Goal: Task Accomplishment & Management: Manage account settings

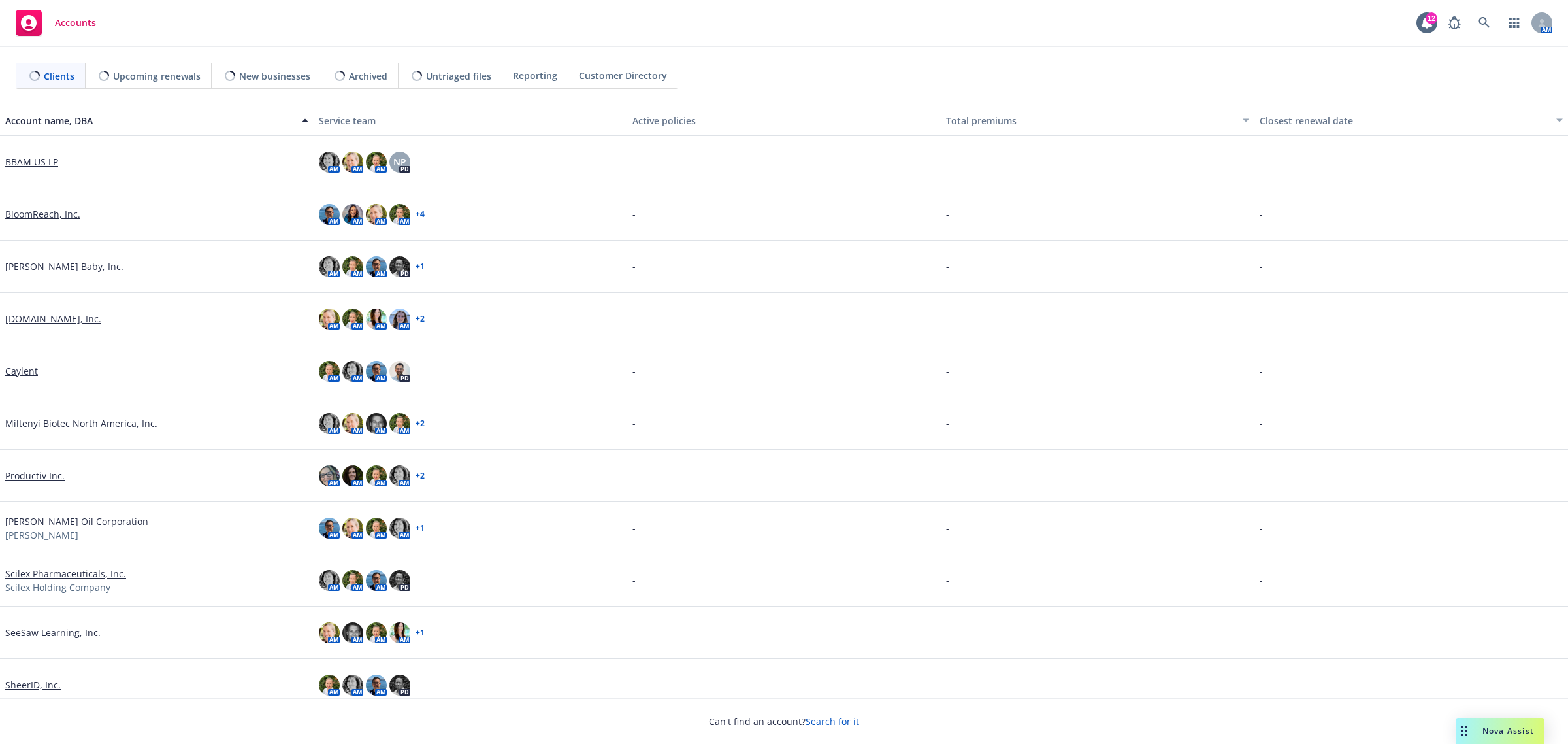
click at [1490, 736] on span "Nova Assist" at bounding box center [1508, 730] width 52 height 11
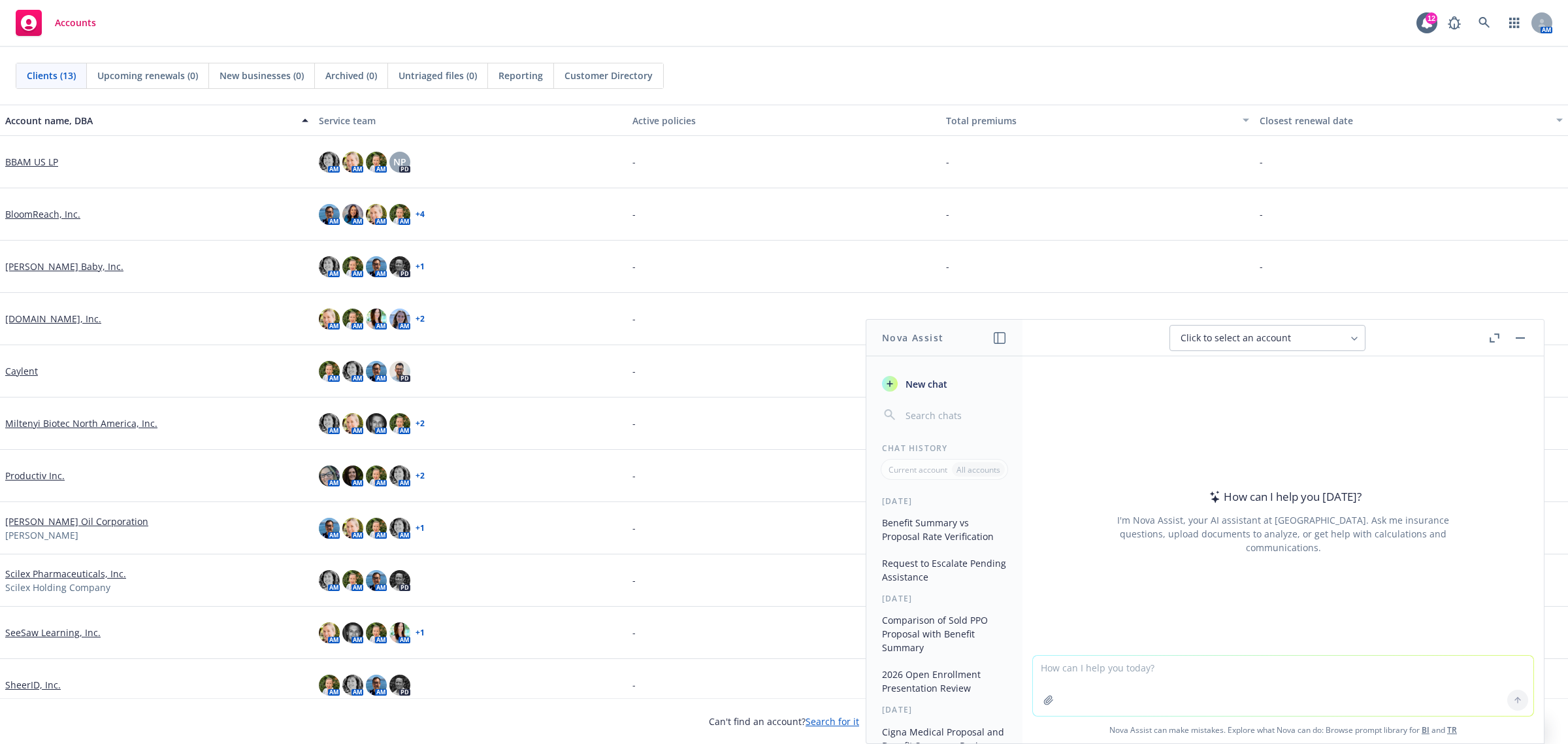
click at [1310, 673] on textarea at bounding box center [1283, 686] width 501 height 60
paste textarea "Hi Kim, Apologies for the mix-up. The notice I sent is for UHC, but in the emai…"
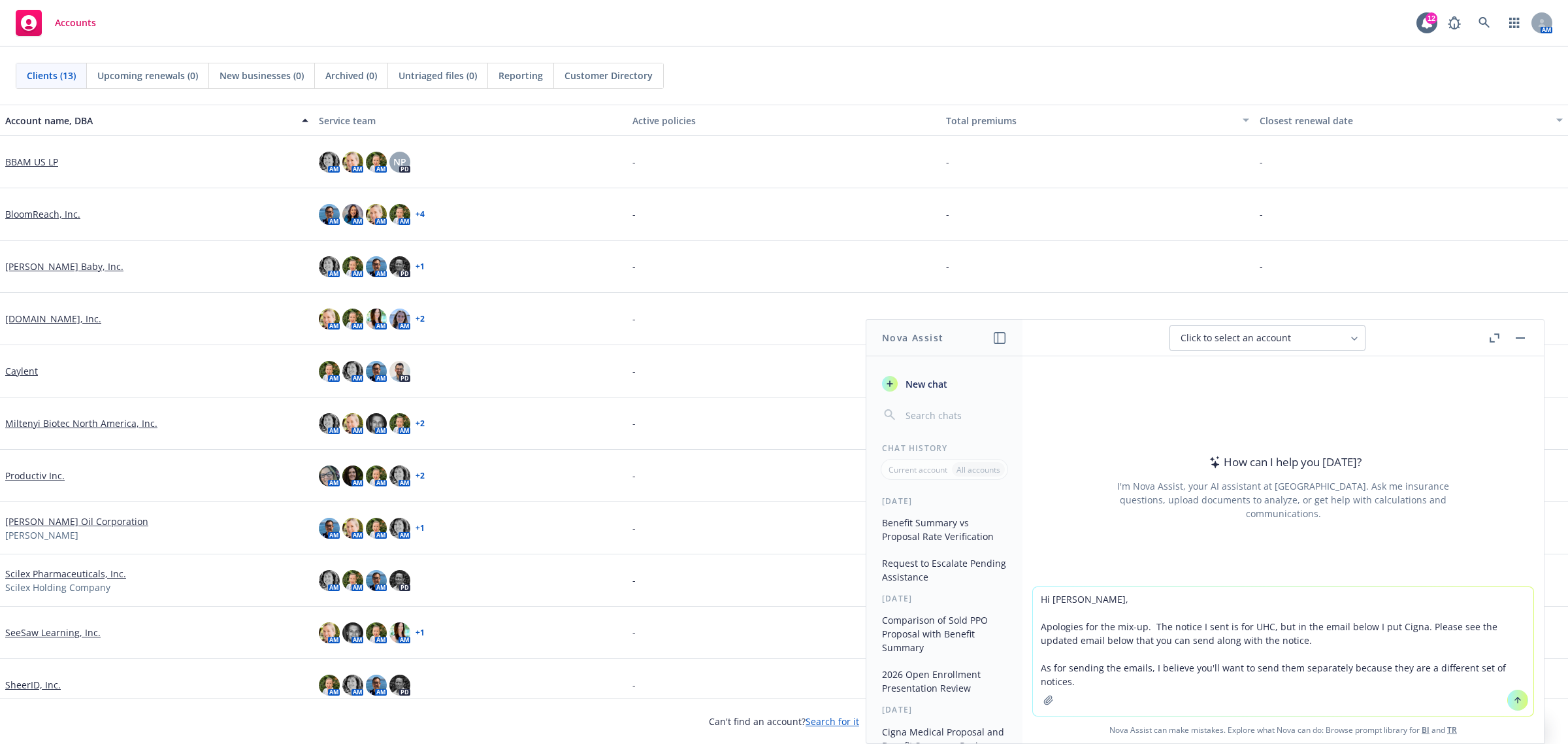
type textarea "Hi Kim, Apologies for the mix-up. The notice I sent is for UHC, but in the emai…"
click at [1513, 697] on icon at bounding box center [1518, 699] width 9 height 9
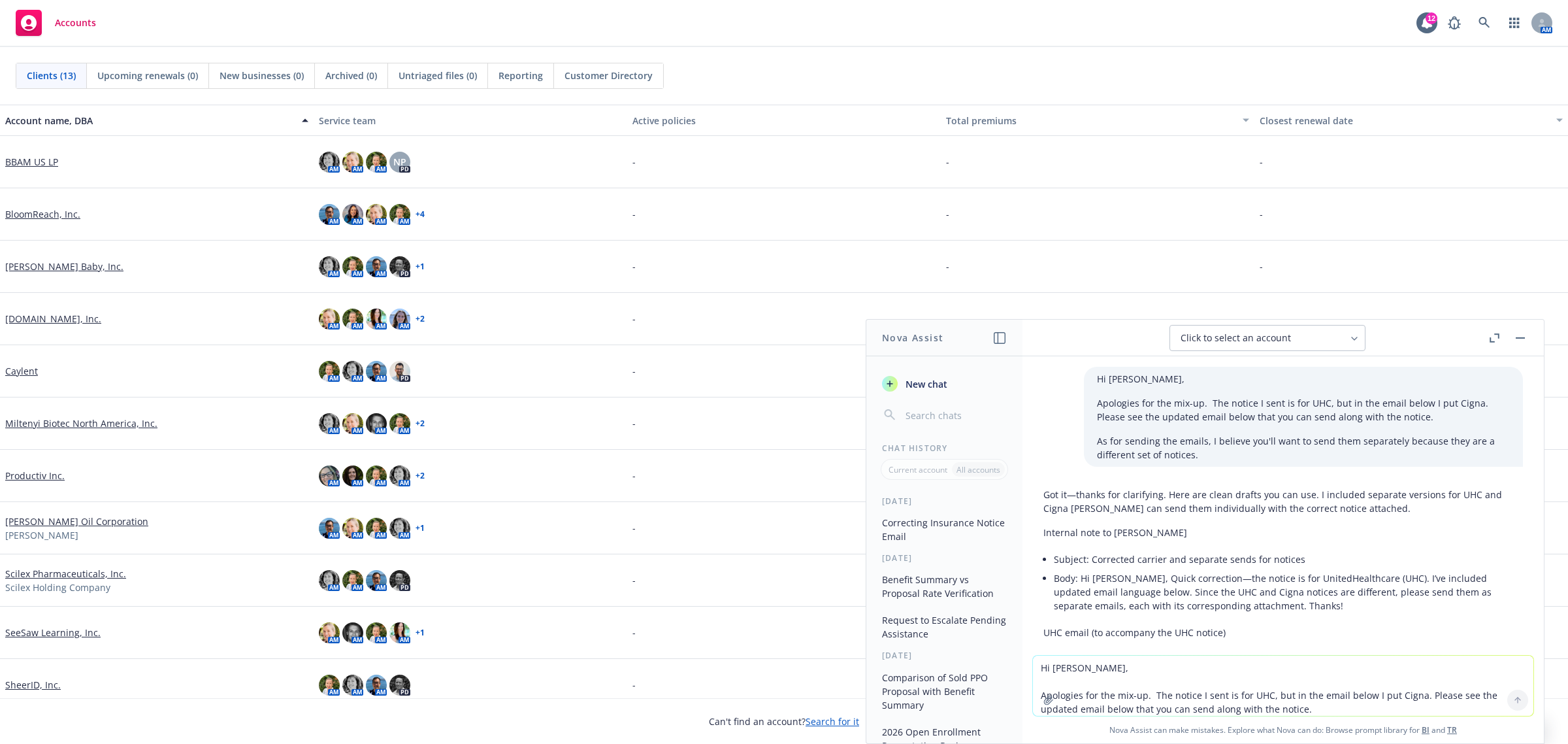
click at [1078, 666] on textarea "Hi Kim, Apologies for the mix-up. The notice I sent is for UHC, but in the emai…" at bounding box center [1283, 686] width 501 height 60
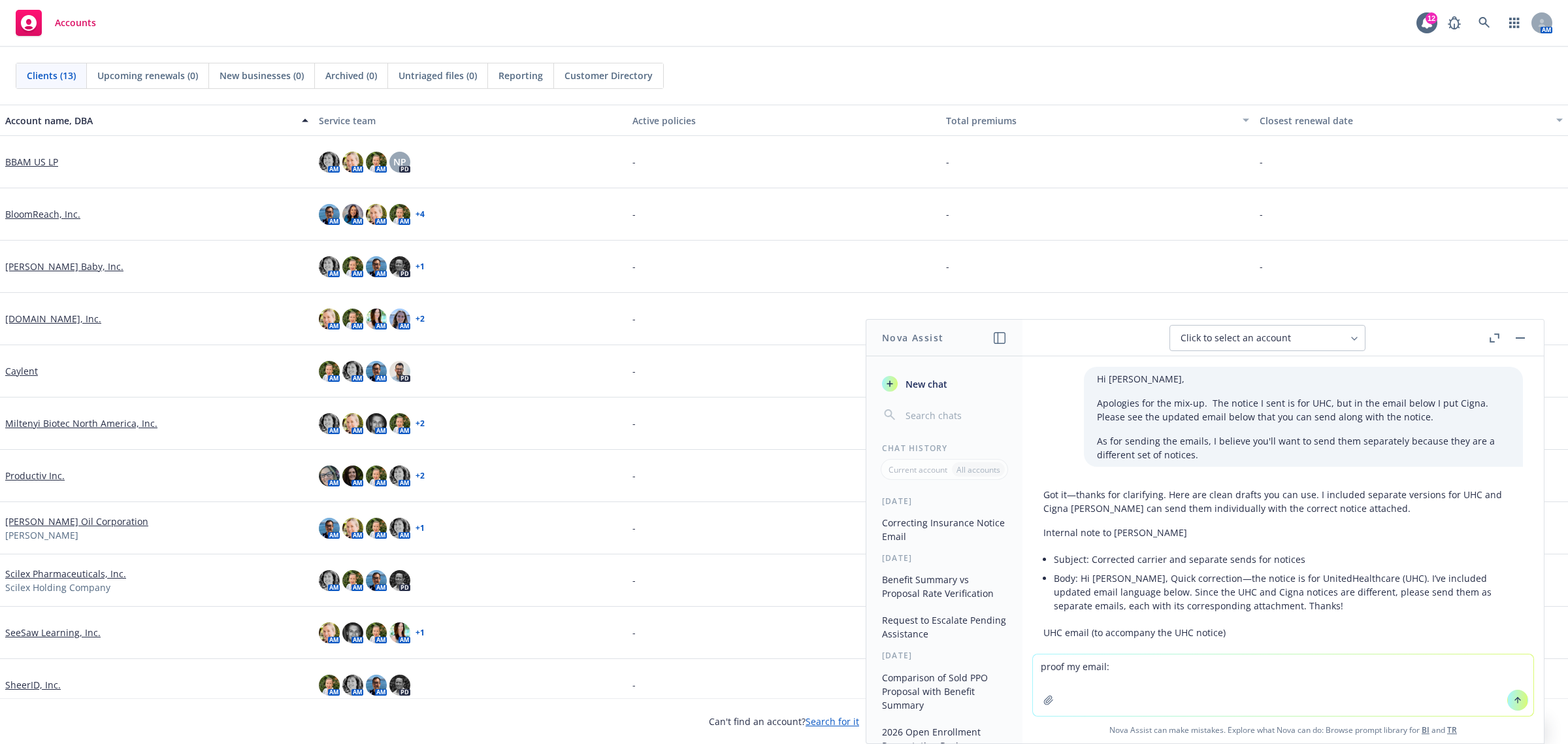
type textarea "proof my email: v"
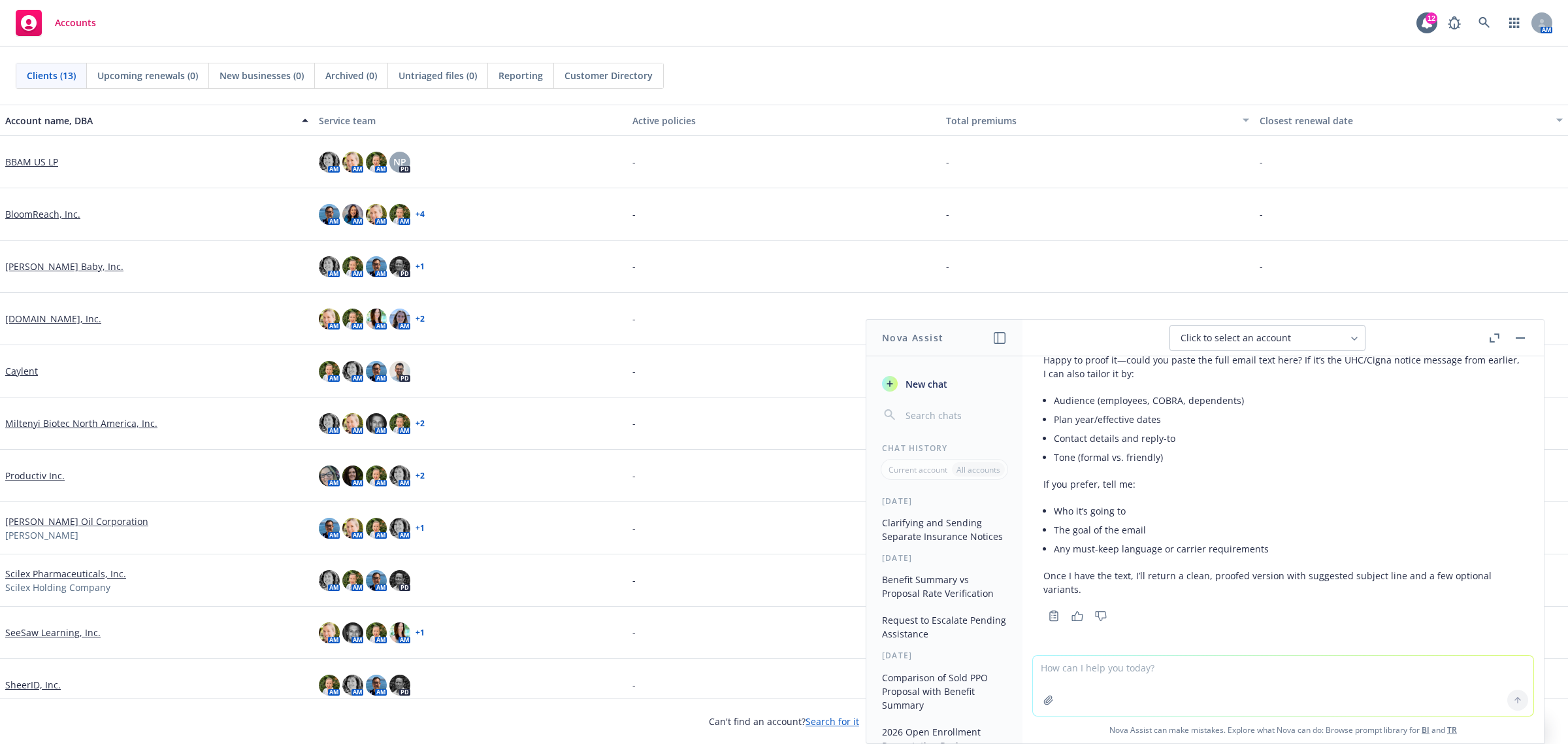
scroll to position [733, 0]
paste textarea "Hi Kim, Apologies for the mix-up. The notice I sent is for UHC, but in the emai…"
type textarea "Hi Kim, Apologies for the mix-up. The notice I sent is for UHC, but in the emai…"
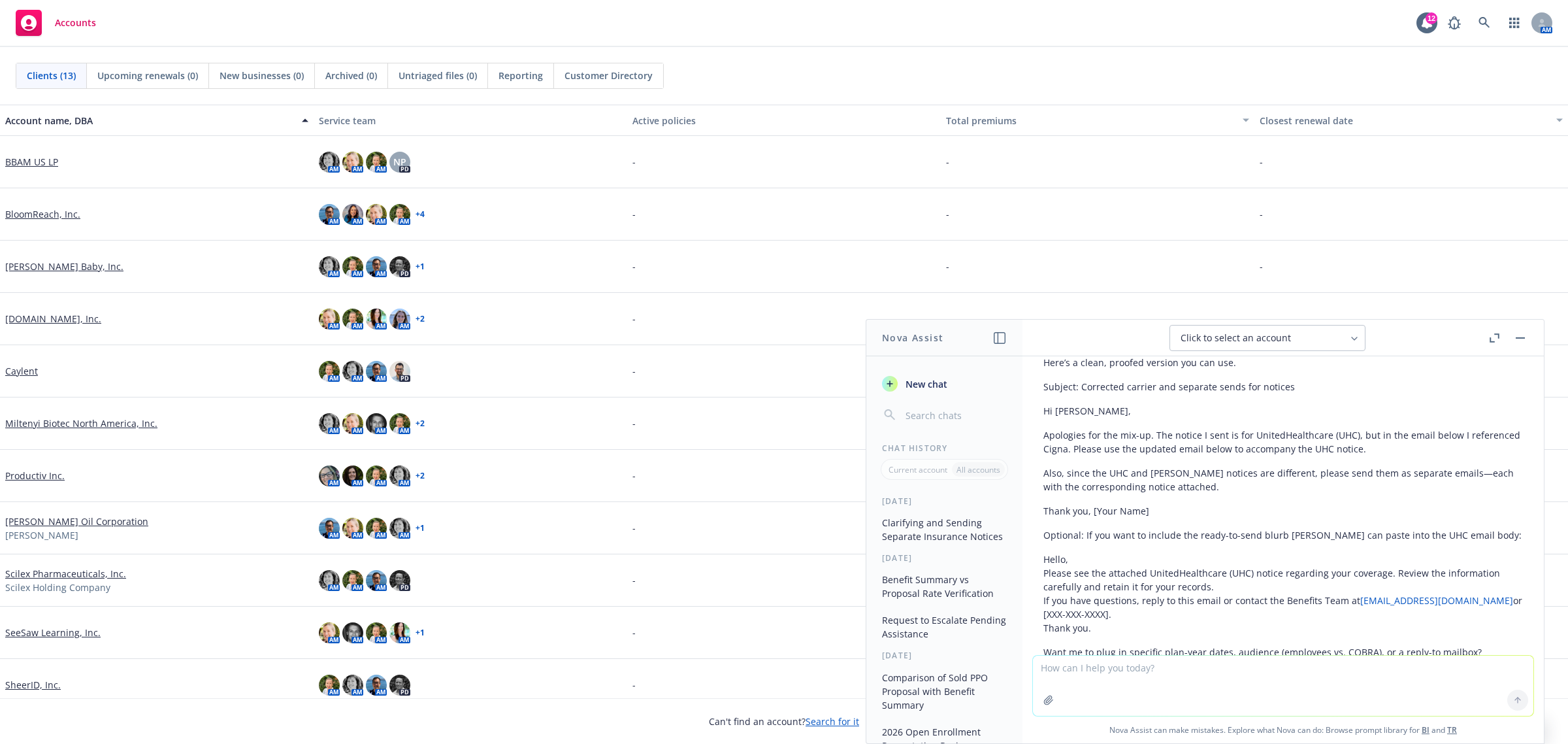
scroll to position [1148, 0]
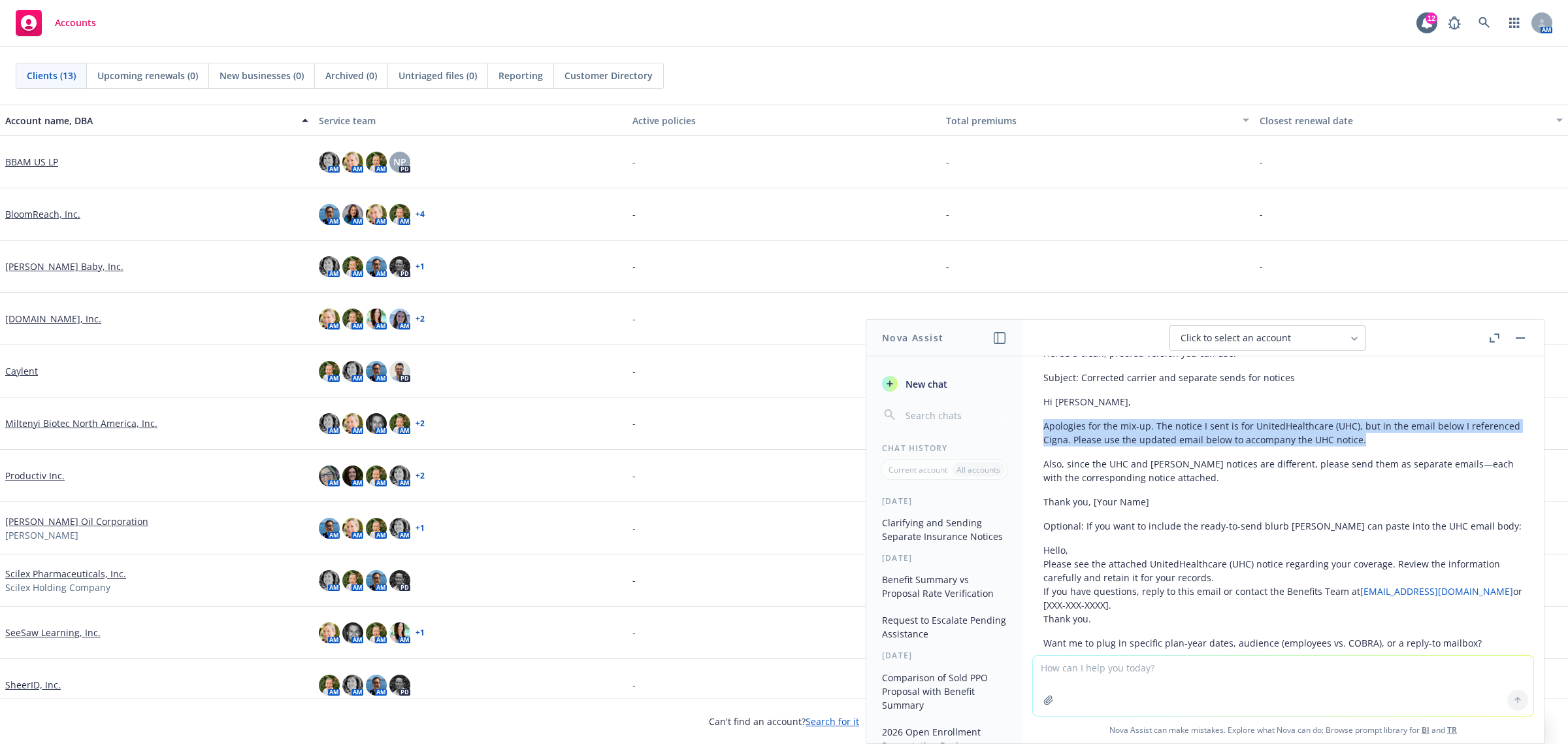
drag, startPoint x: 1044, startPoint y: 427, endPoint x: 1439, endPoint y: 440, distance: 395.2
click at [1439, 440] on p "Apologies for the mix-up. The notice I sent is for UnitedHealthcare (UHC), but …" at bounding box center [1283, 432] width 480 height 27
copy p "Apologies for the mix-up. The notice I sent is for UnitedHealthcare (UHC), but …"
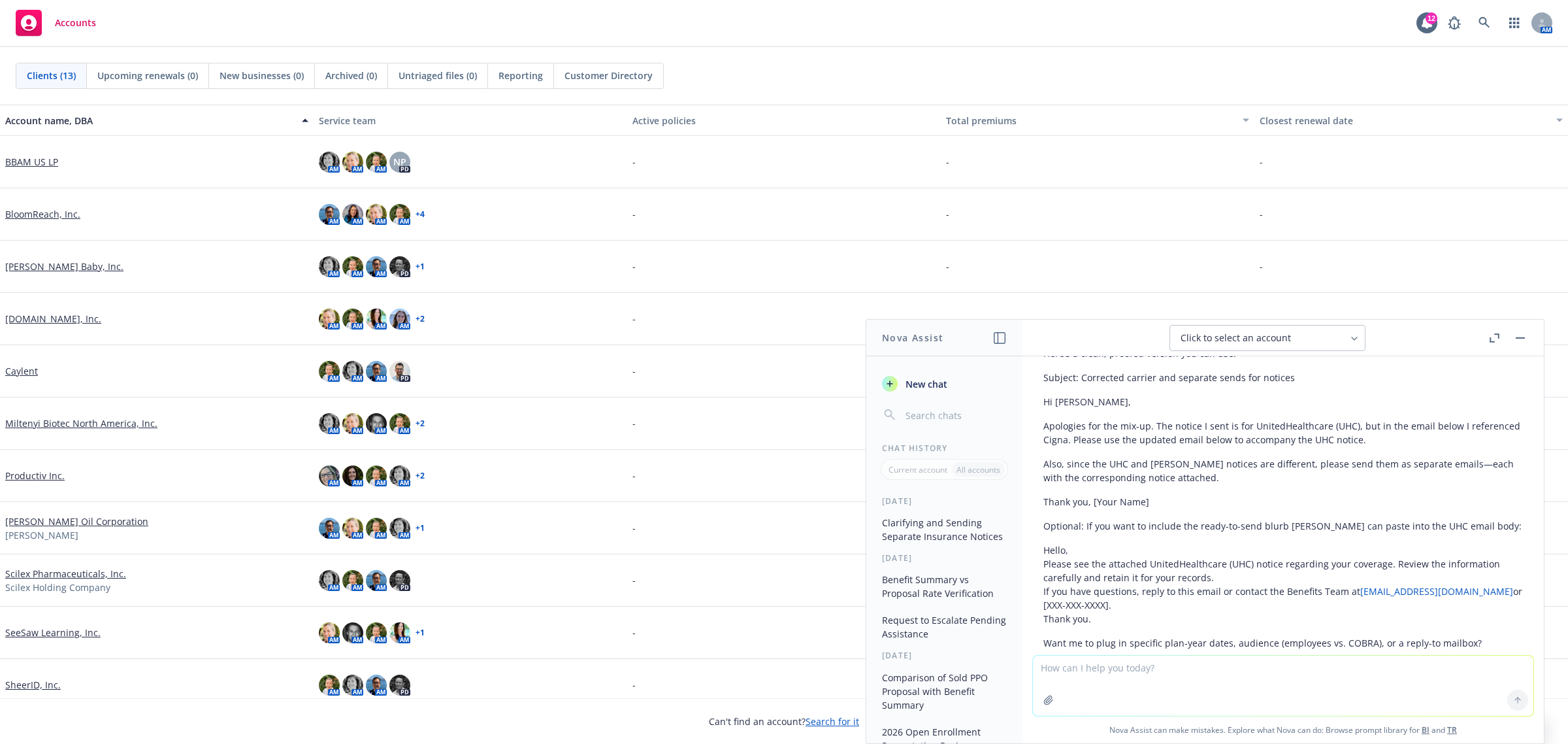
click at [1177, 474] on p "Also, since the UHC and Cigna notices are different, please send them as separa…" at bounding box center [1283, 471] width 480 height 27
drag, startPoint x: 1177, startPoint y: 474, endPoint x: 1045, endPoint y: 468, distance: 132.1
click at [1045, 468] on p "Also, since the UHC and Cigna notices are different, please send them as separa…" at bounding box center [1283, 471] width 480 height 27
click at [1178, 478] on p "Also, since the UHC and Cigna notices are different, please send them as separa…" at bounding box center [1283, 471] width 480 height 27
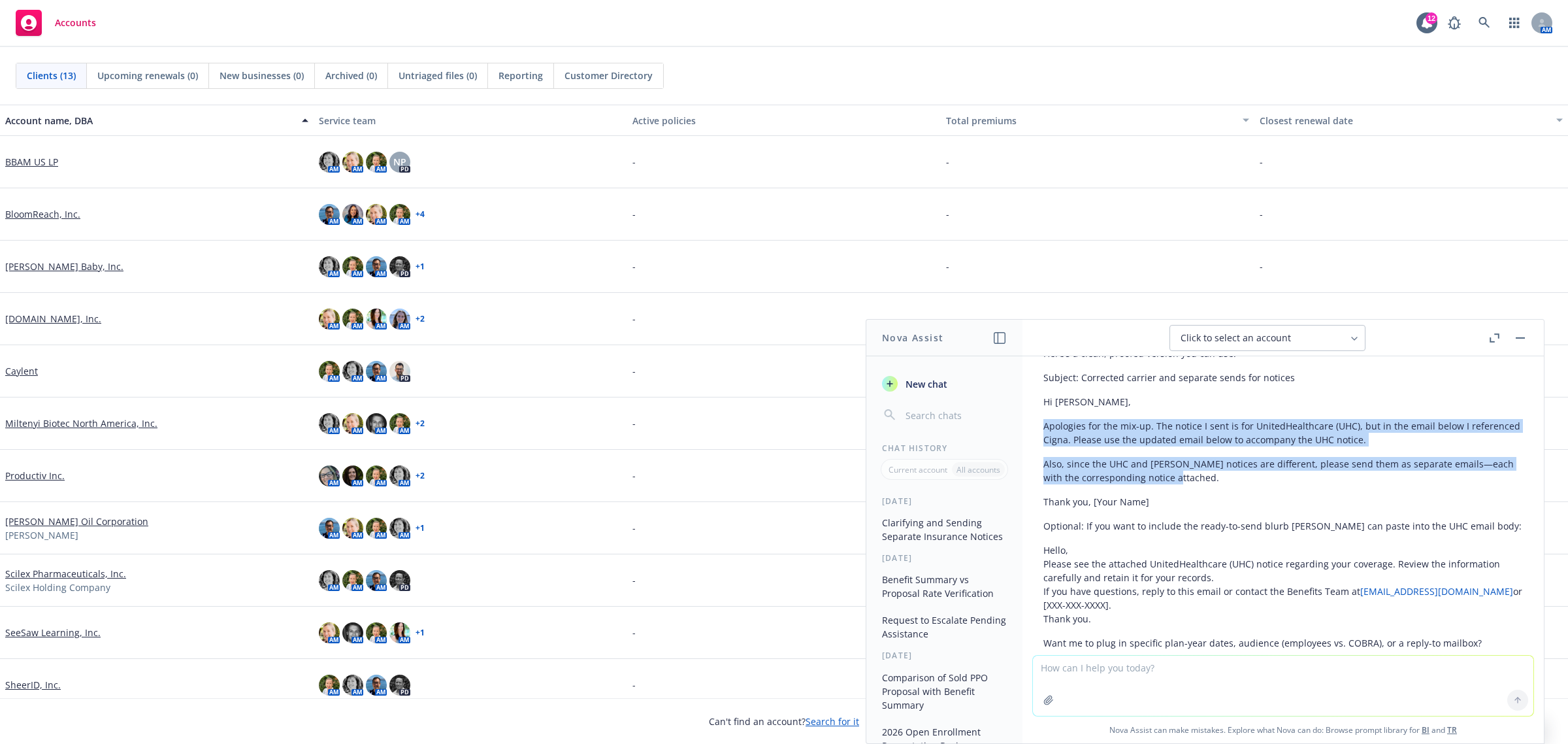
drag, startPoint x: 1178, startPoint y: 478, endPoint x: 1034, endPoint y: 422, distance: 154.5
click at [1034, 422] on div "Here’s a clean, proofed version you can use. Subject: Corrected carrier and sep…" at bounding box center [1283, 509] width 501 height 337
copy div "Apologies for the mix-up. The notice I sent is for UnitedHealthcare (UHC), but …"
click at [1121, 463] on p "Also, since the UHC and Cigna notices are different, please send them as separa…" at bounding box center [1283, 471] width 480 height 27
drag, startPoint x: 1044, startPoint y: 427, endPoint x: 1193, endPoint y: 474, distance: 156.2
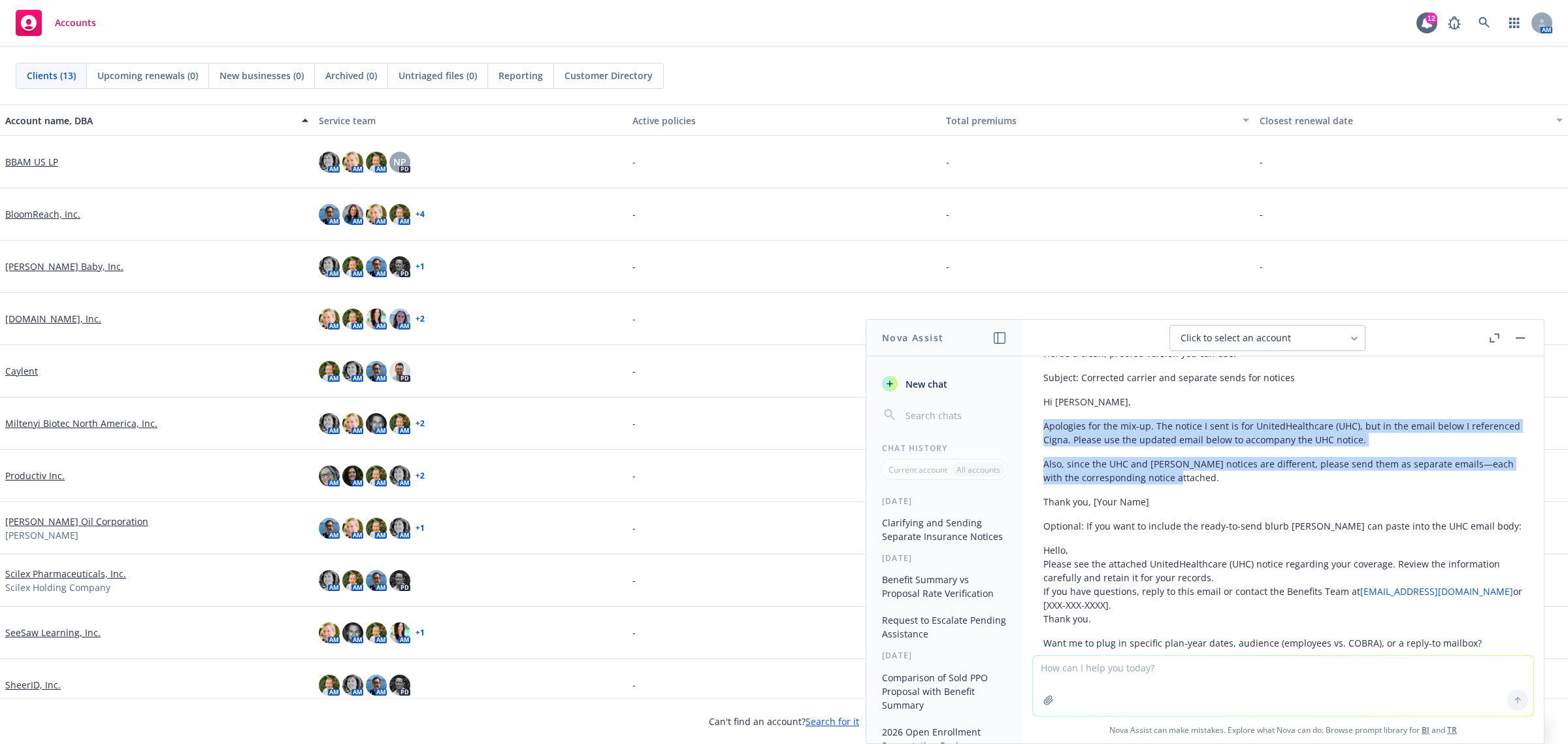
click at [1193, 474] on div "Here’s a clean, proofed version you can use. Subject: Corrected carrier and sep…" at bounding box center [1283, 498] width 480 height 314
copy div "Apologies for the mix-up. The notice I sent is for UnitedHealthcare (UHC), but …"
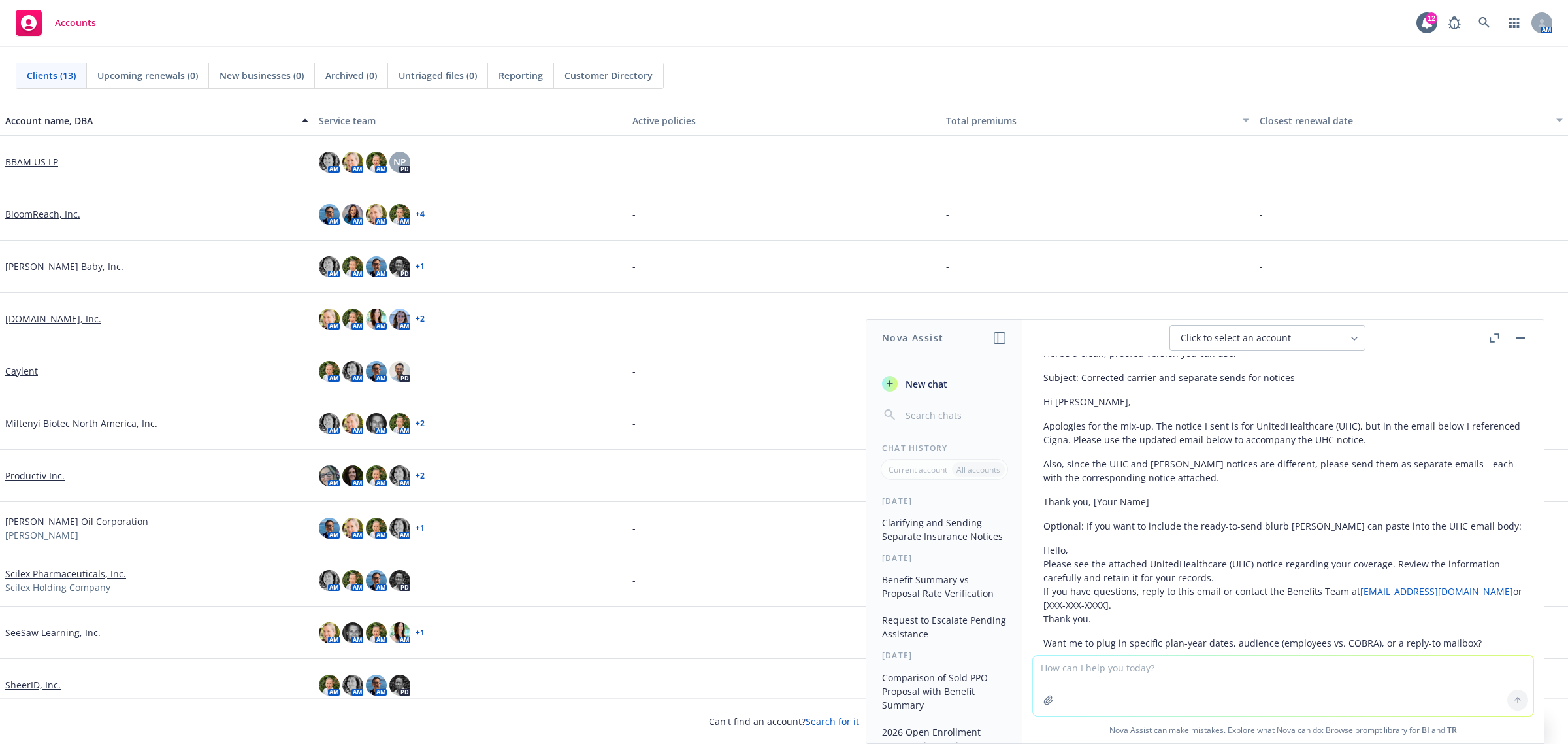
click at [1072, 280] on div "-" at bounding box center [1098, 266] width 314 height 53
click at [1521, 342] on button "button" at bounding box center [1521, 338] width 16 height 16
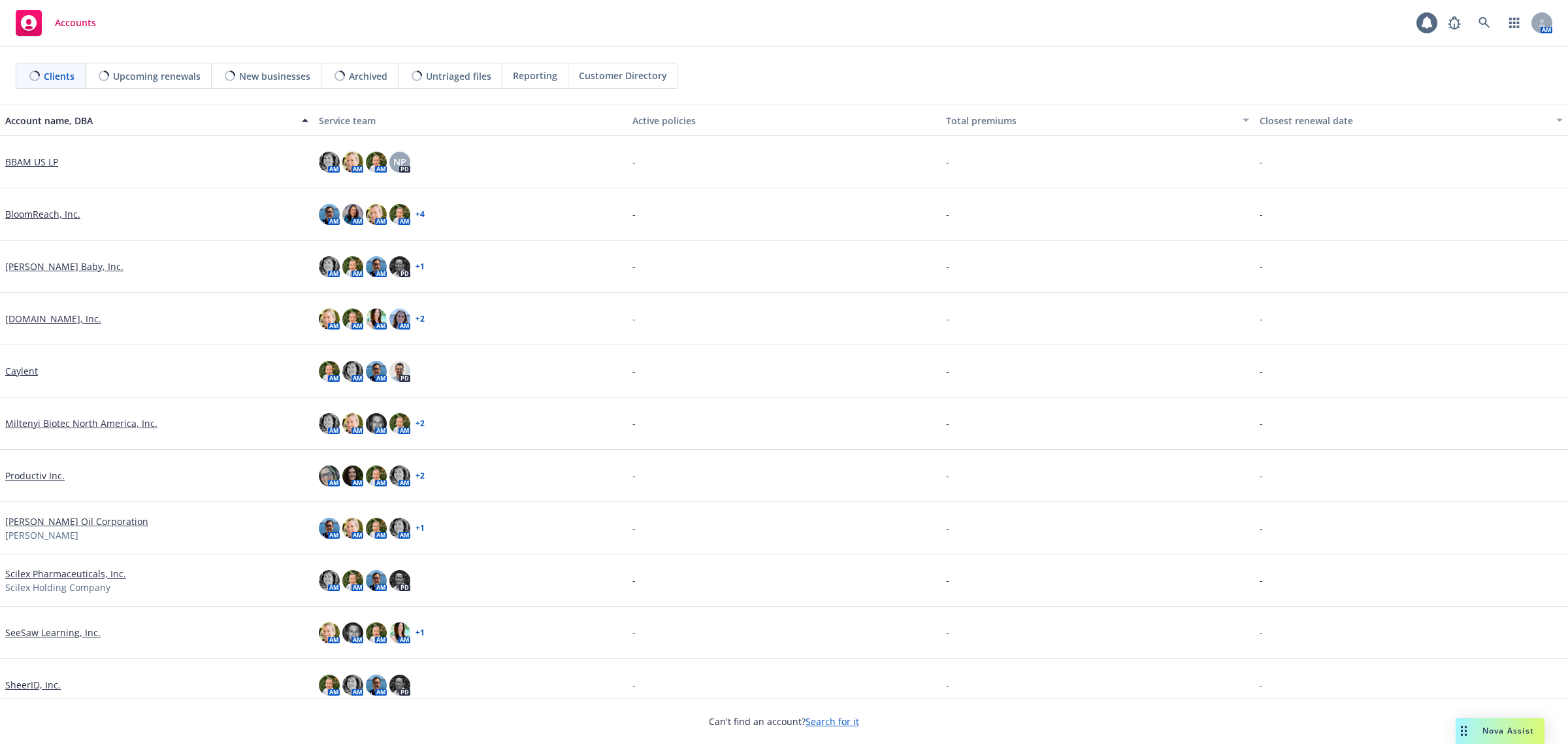
click at [1480, 727] on div "Nova Assist" at bounding box center [1508, 730] width 73 height 11
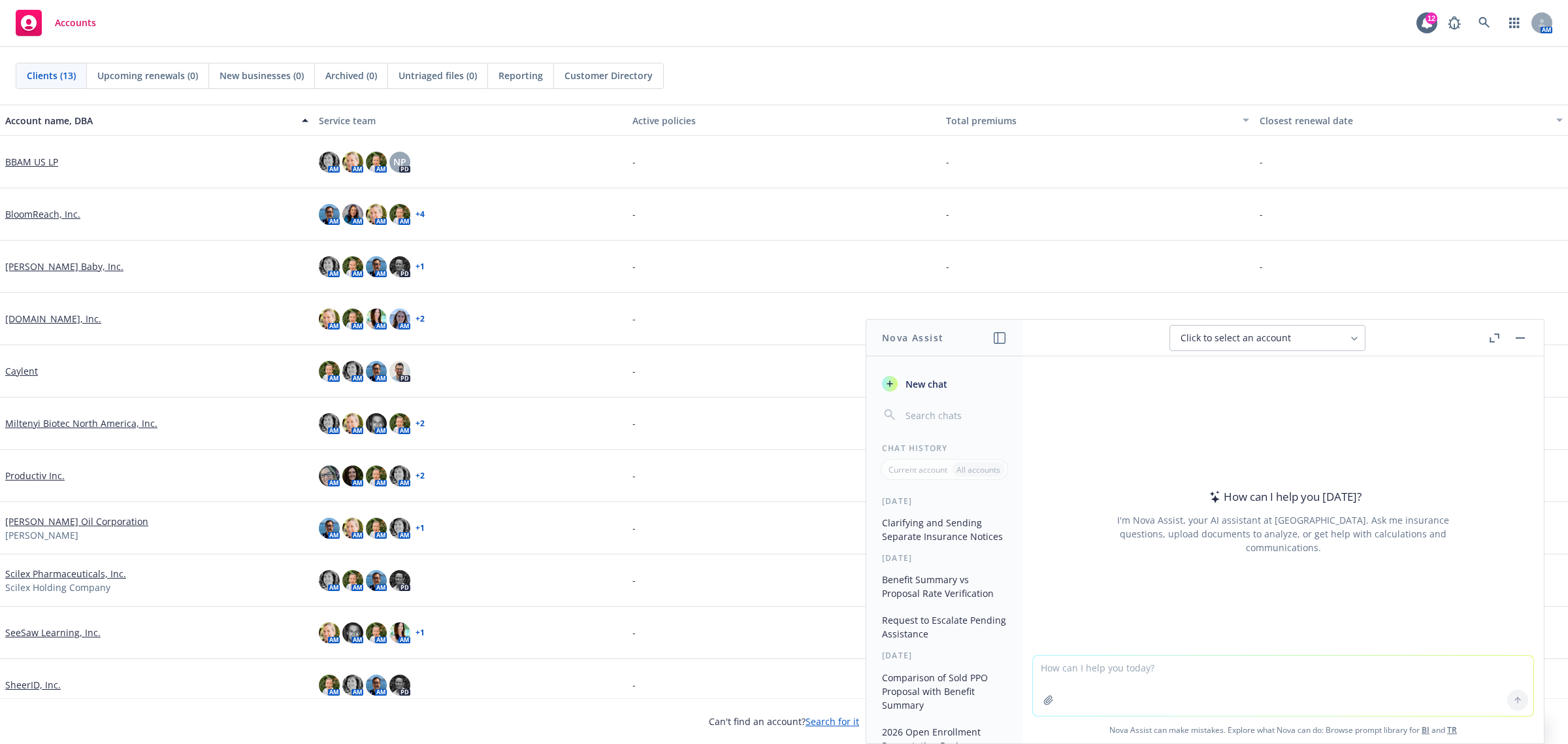
click at [1213, 681] on textarea at bounding box center [1283, 686] width 501 height 60
paste textarea "Hi Sydney, We heard back from the engineering team, and they said it's okay to …"
type textarea "please polish my email: Hi Sydney, We heard back from the engineering team, and…"
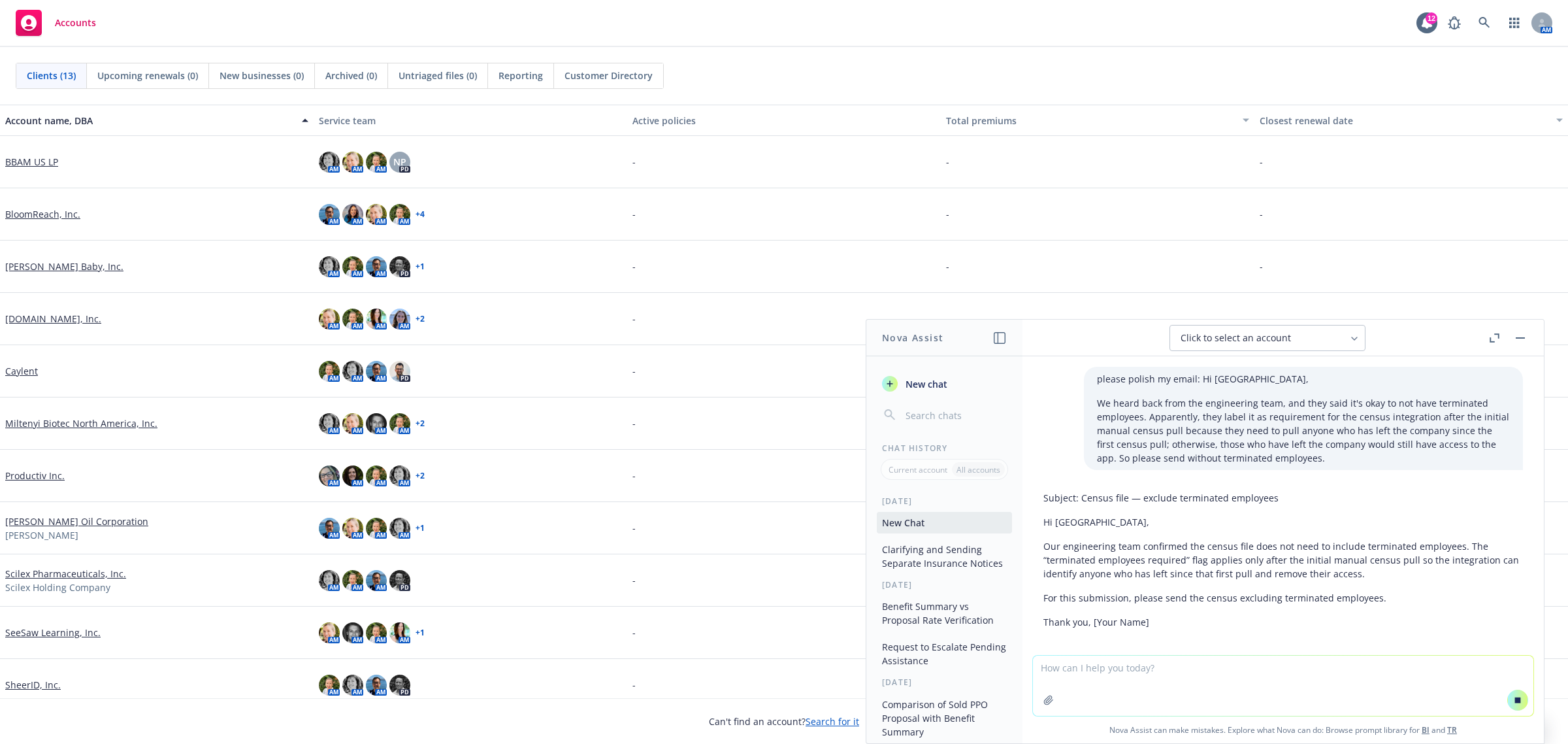
scroll to position [34, 0]
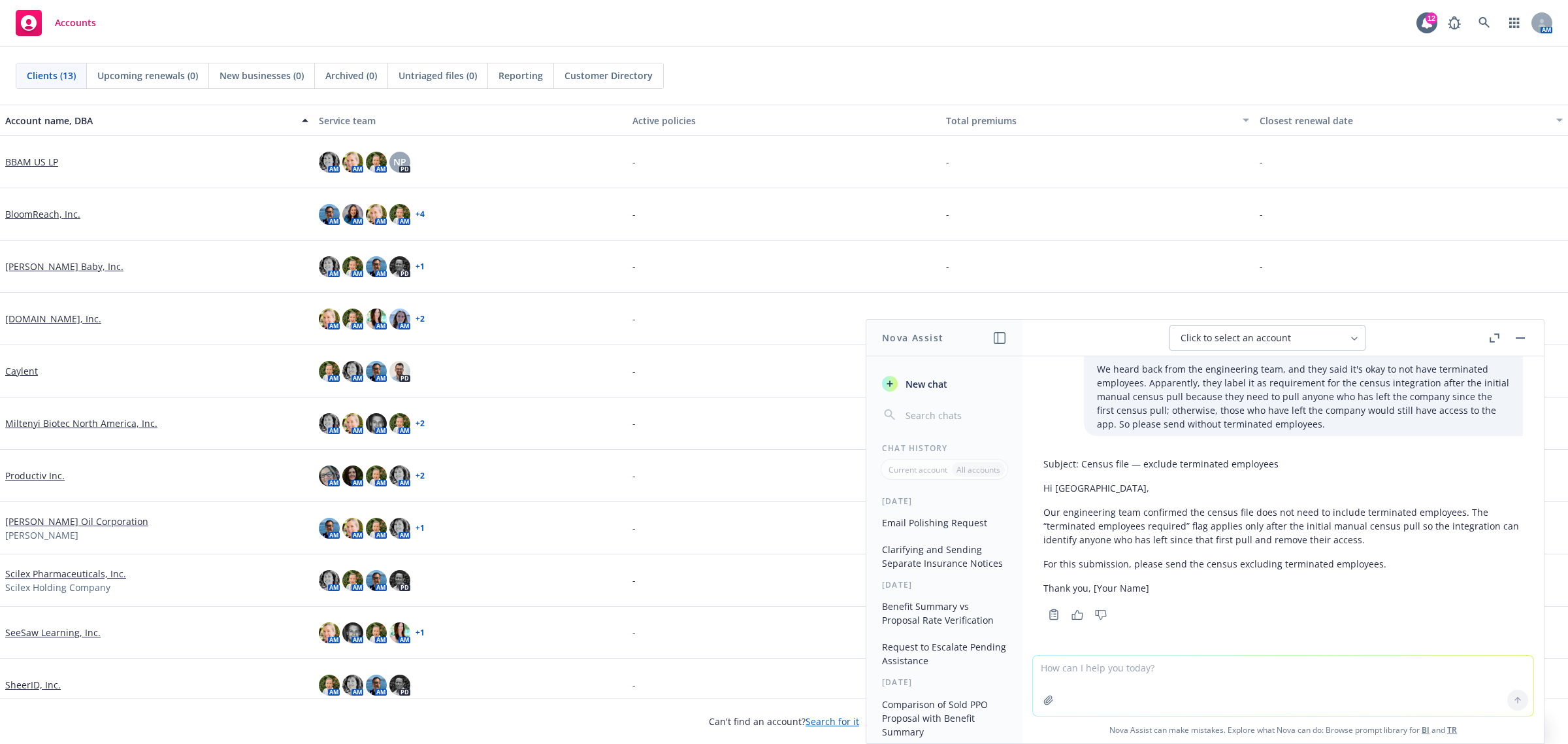
click at [1086, 592] on p "Thank you, [Your Name]" at bounding box center [1283, 587] width 480 height 14
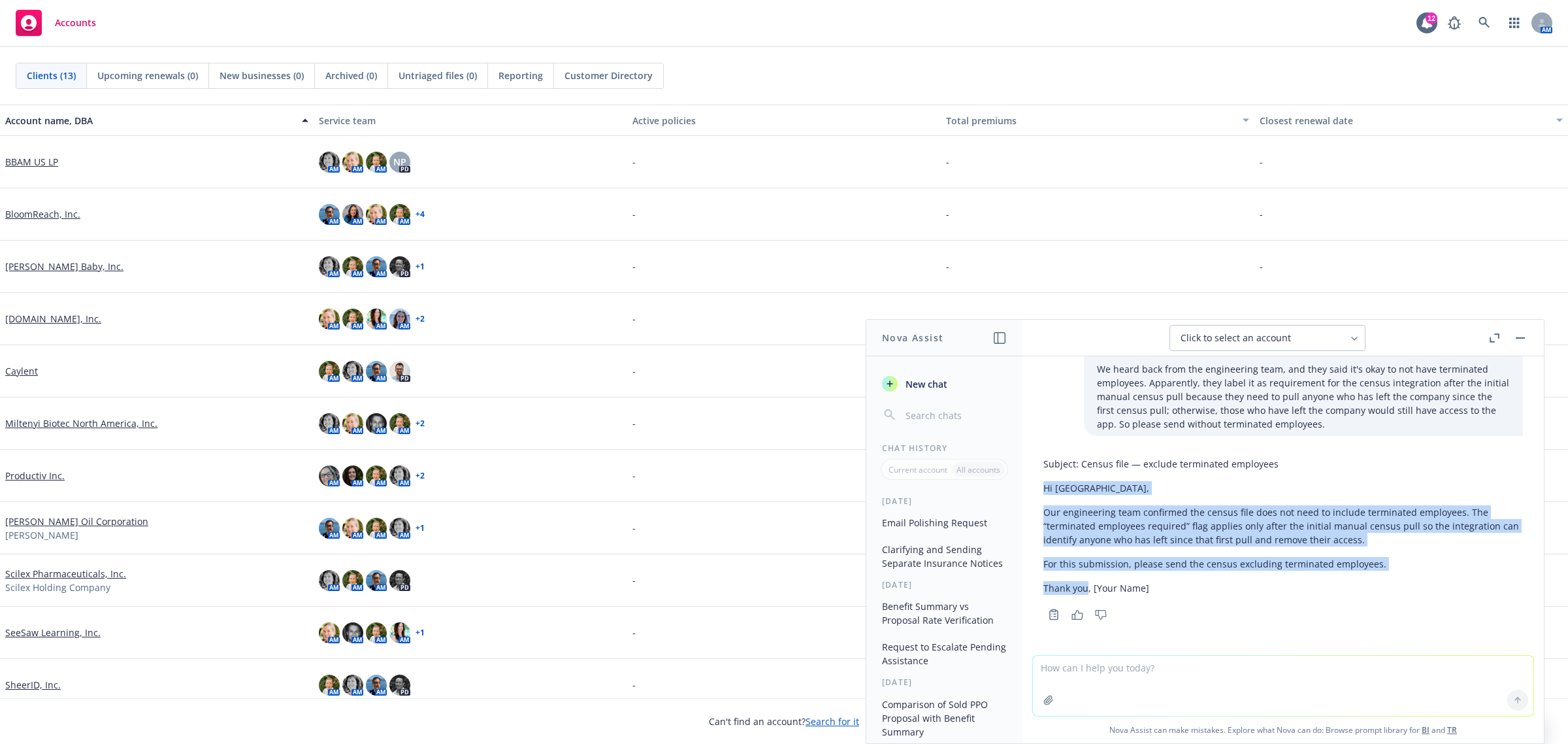
drag, startPoint x: 1088, startPoint y: 587, endPoint x: 1023, endPoint y: 488, distance: 118.4
click at [1023, 488] on div "please polish my email: Hi Sydney, We heard back from the engineering team, and…" at bounding box center [1282, 505] width 521 height 299
copy div "Hi Sydney, Our engineering team confirmed the census file does not need to incl…"
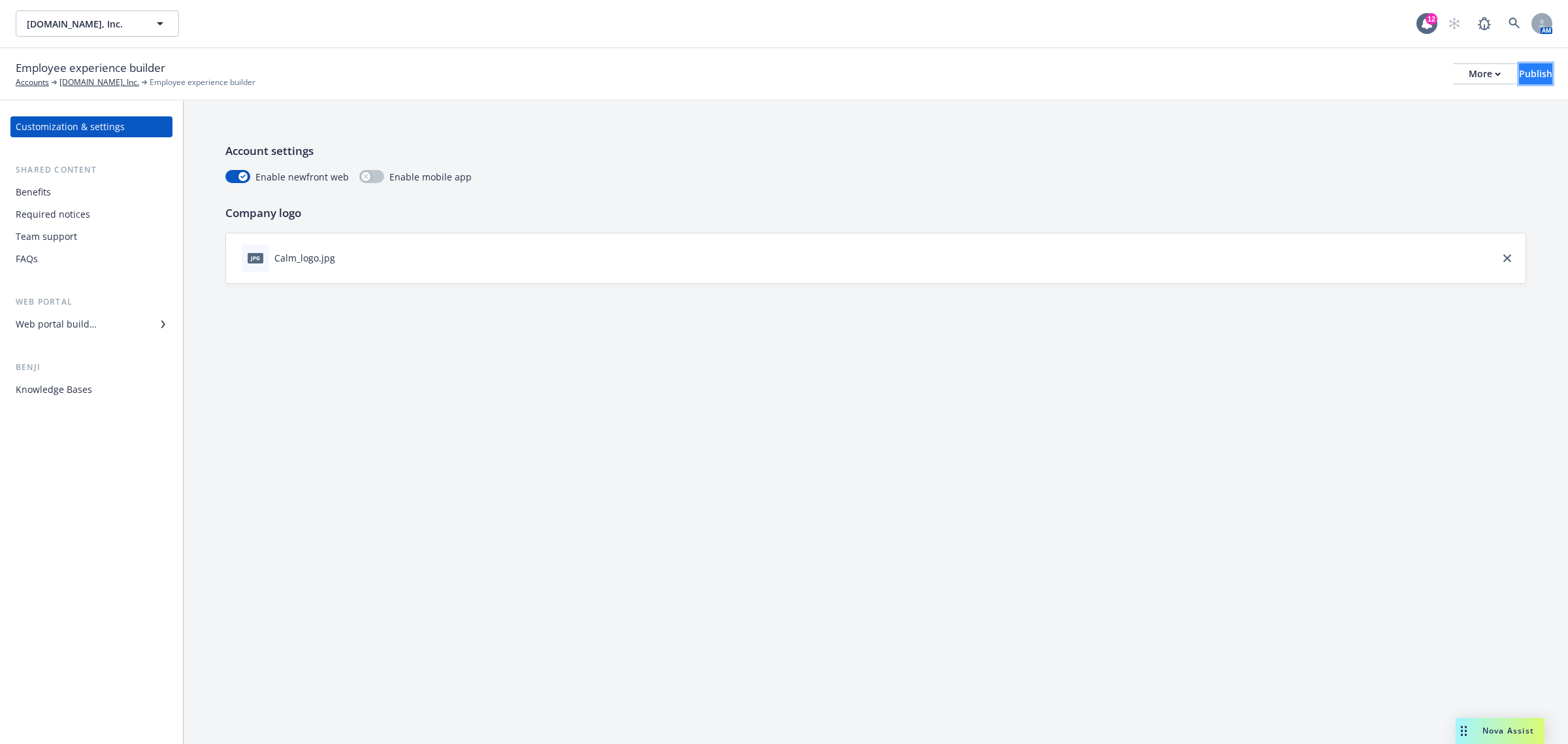
click at [1533, 75] on button "Publish" at bounding box center [1536, 73] width 33 height 21
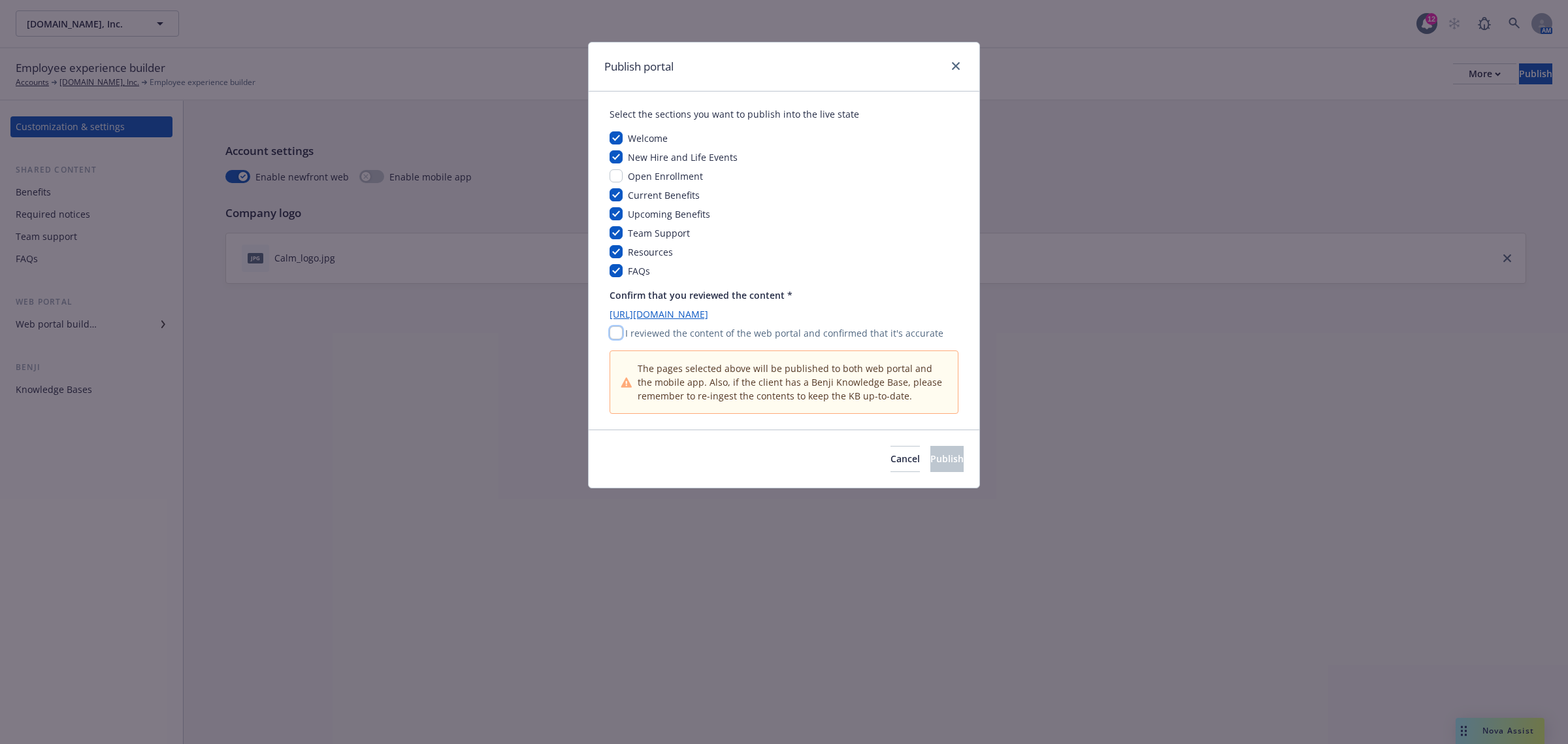
click at [615, 337] on input "checkbox" at bounding box center [616, 332] width 13 height 13
checkbox input "true"
click at [945, 461] on button "Publish" at bounding box center [947, 458] width 33 height 26
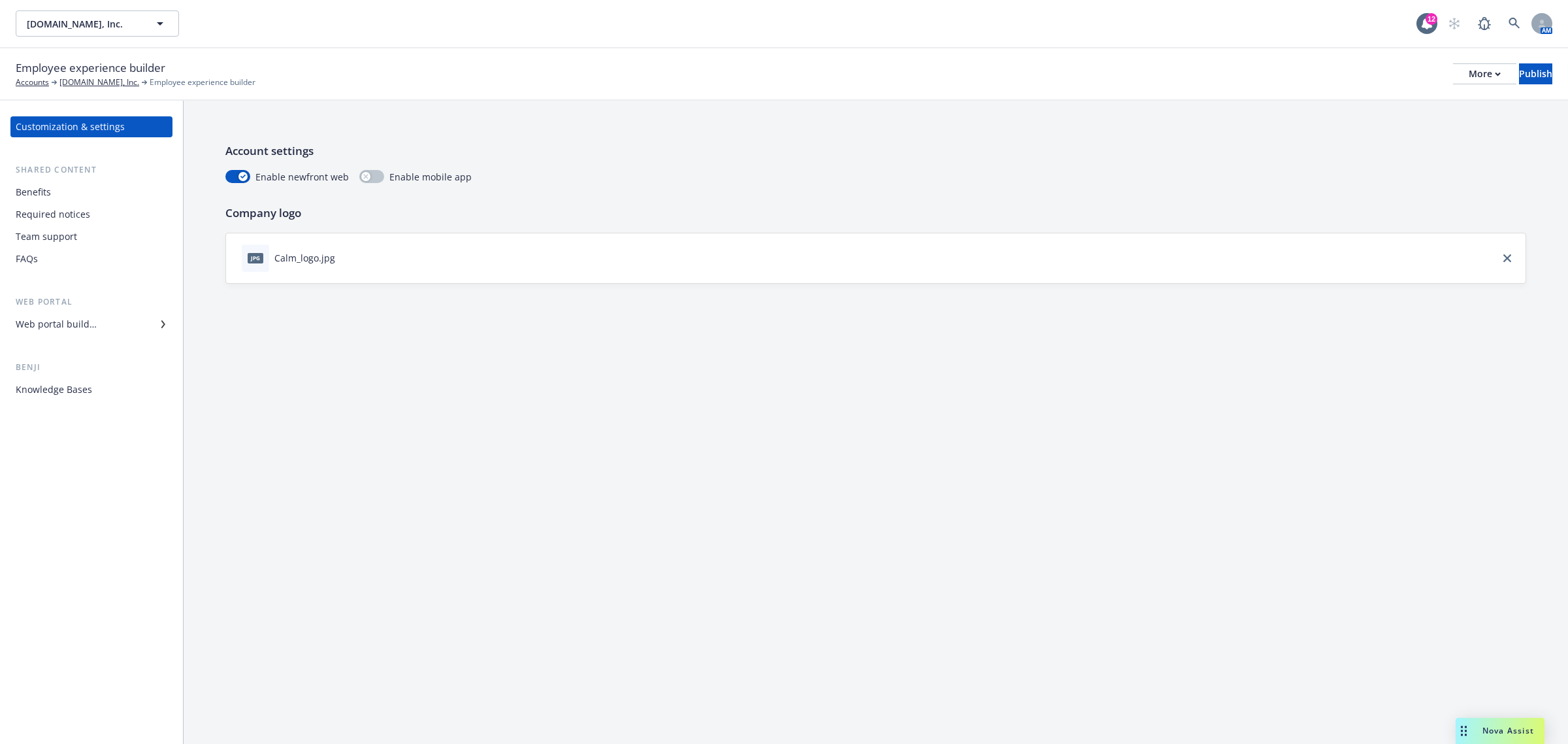
click at [51, 232] on div "Team support" at bounding box center [46, 236] width 61 height 21
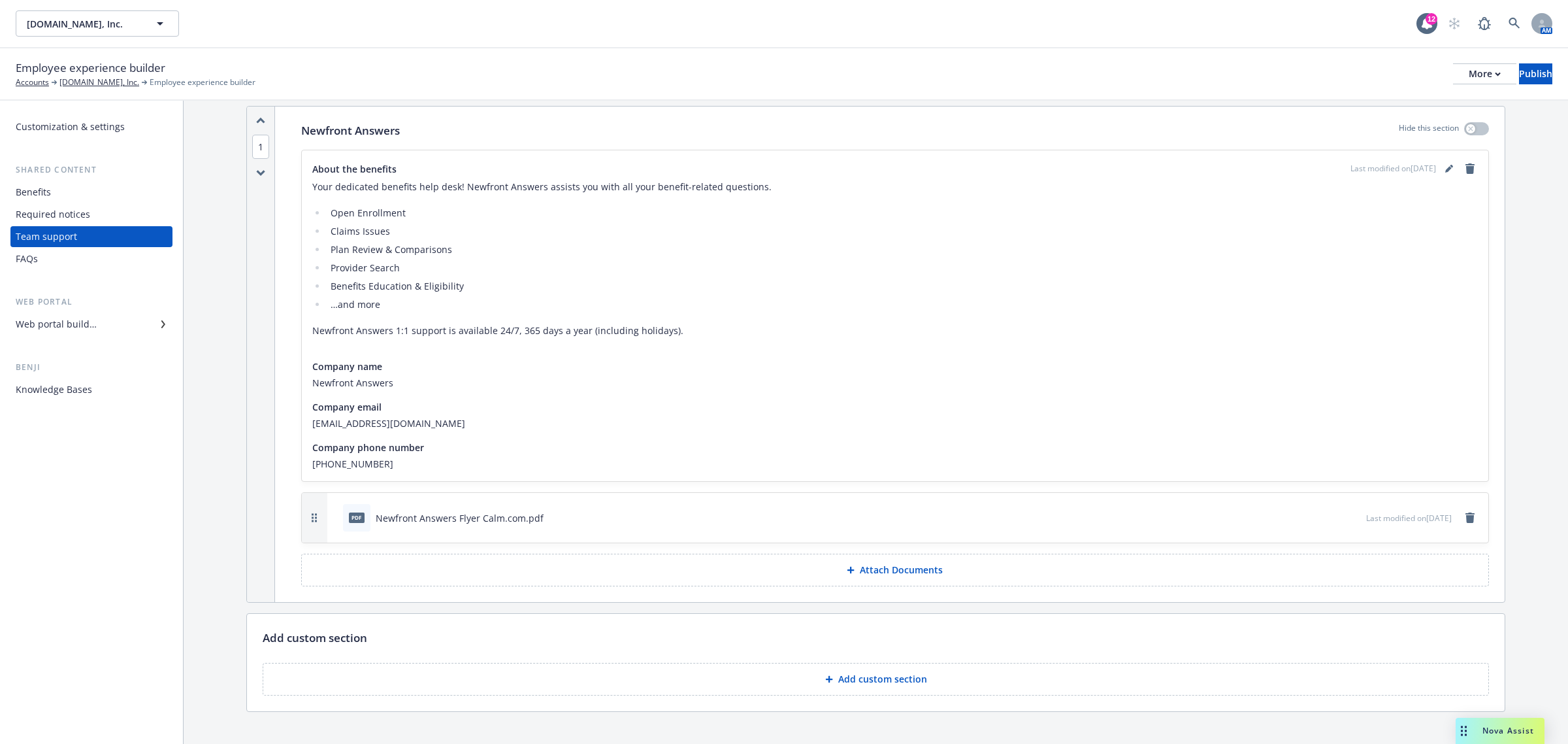
scroll to position [57, 0]
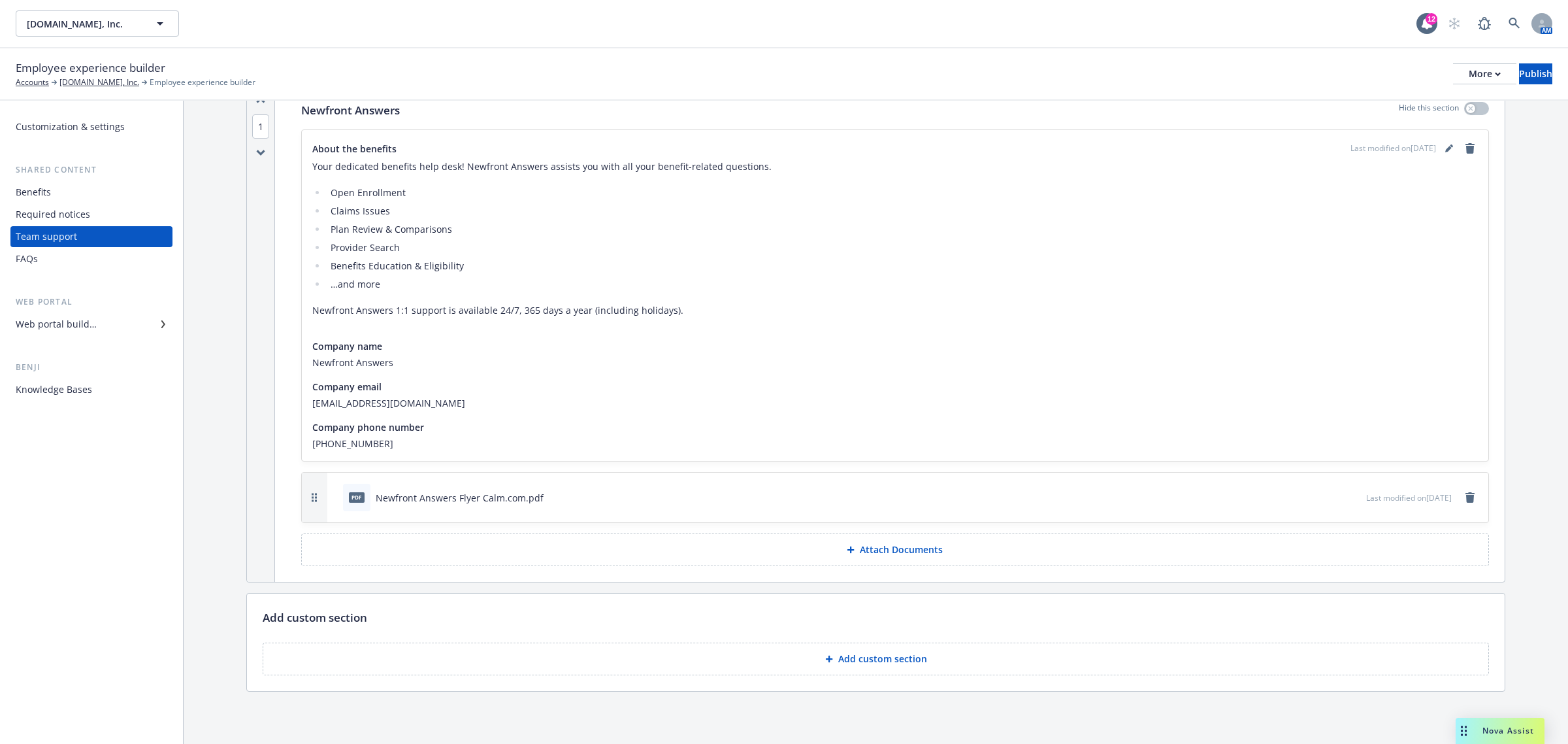
click at [1348, 496] on icon "preview file" at bounding box center [1354, 496] width 12 height 9
click at [90, 183] on div "Benefits" at bounding box center [91, 192] width 152 height 21
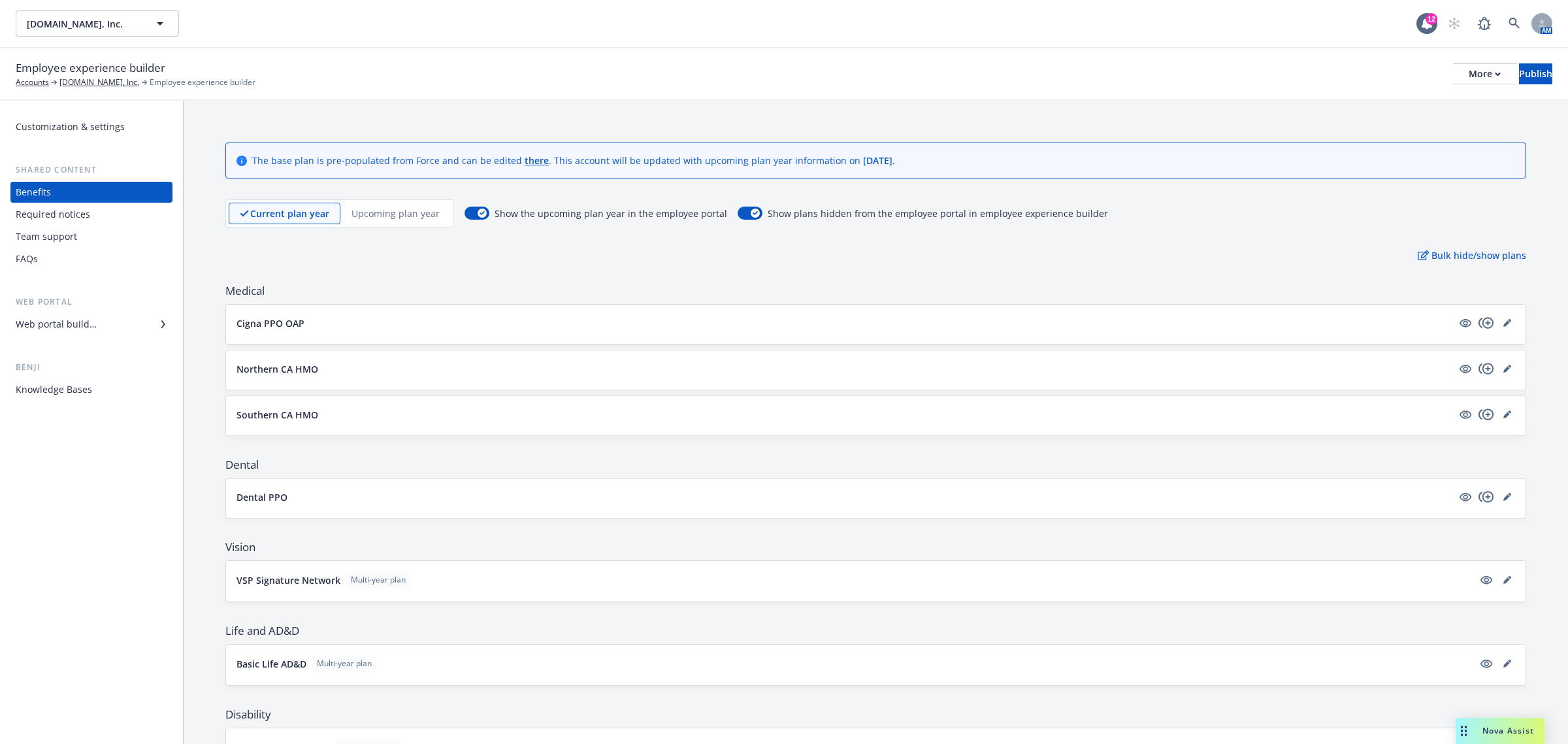
click at [396, 217] on p "Upcoming plan year" at bounding box center [396, 213] width 88 height 14
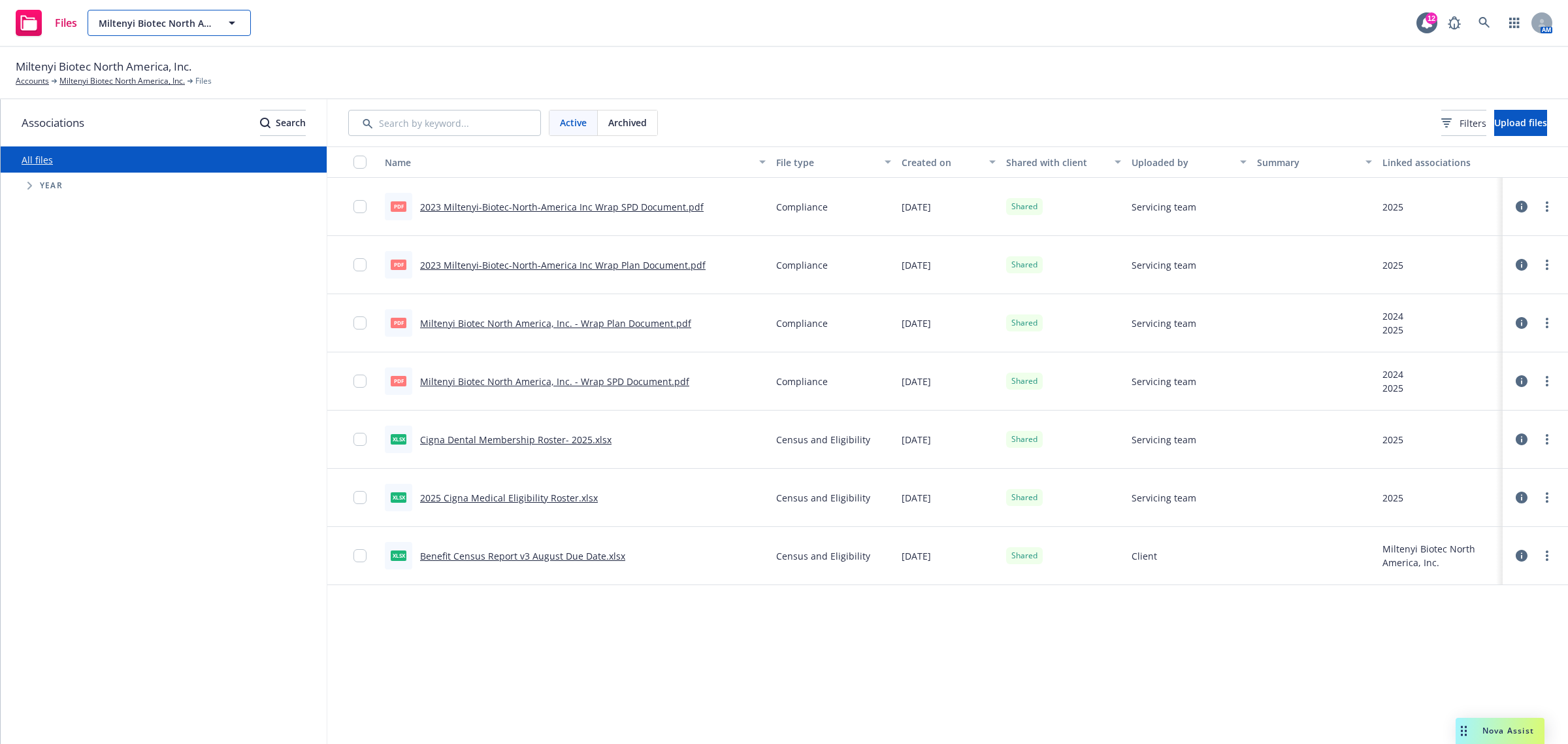
click at [223, 24] on button "Miltenyi Biotec North America, Inc." at bounding box center [169, 23] width 163 height 26
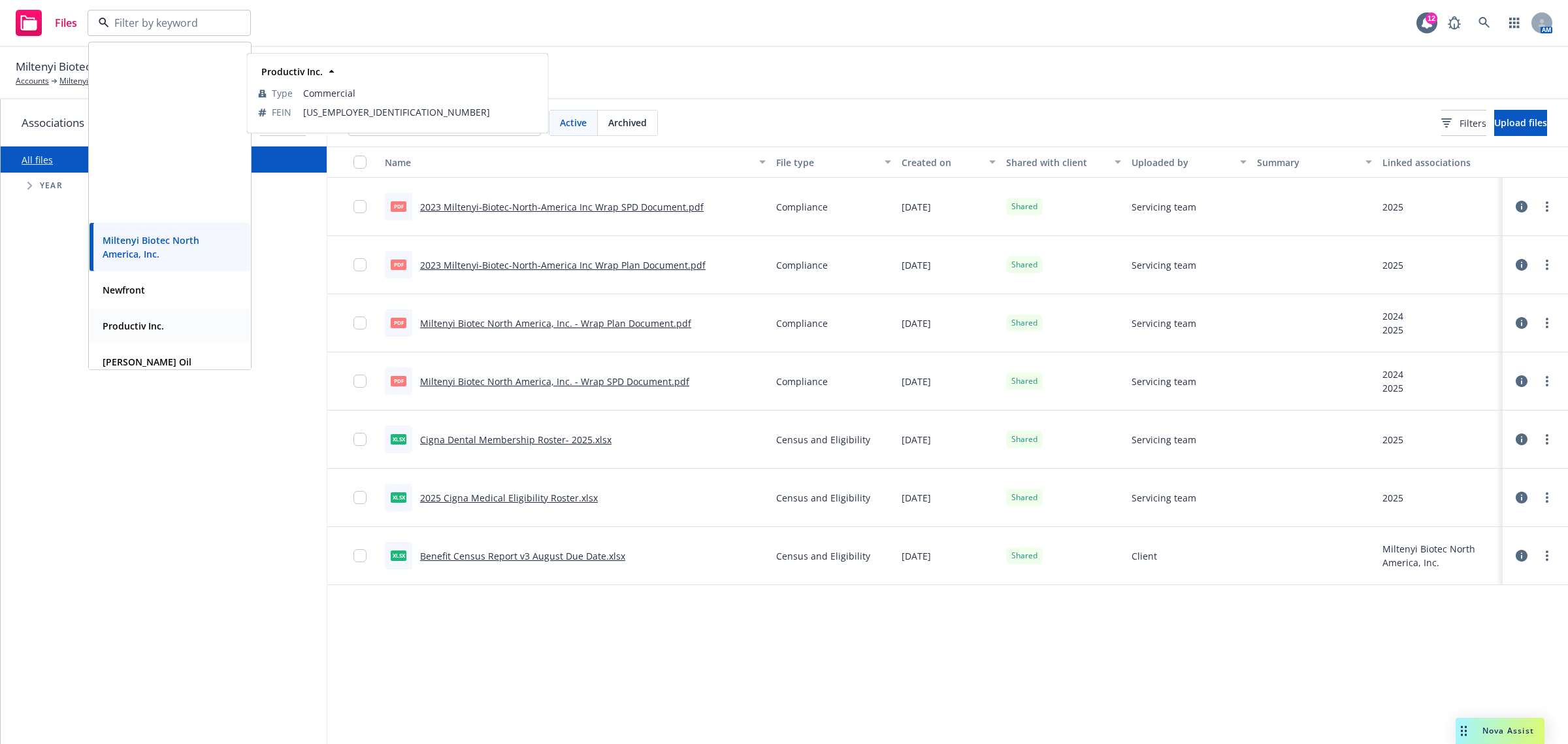
scroll to position [232, 0]
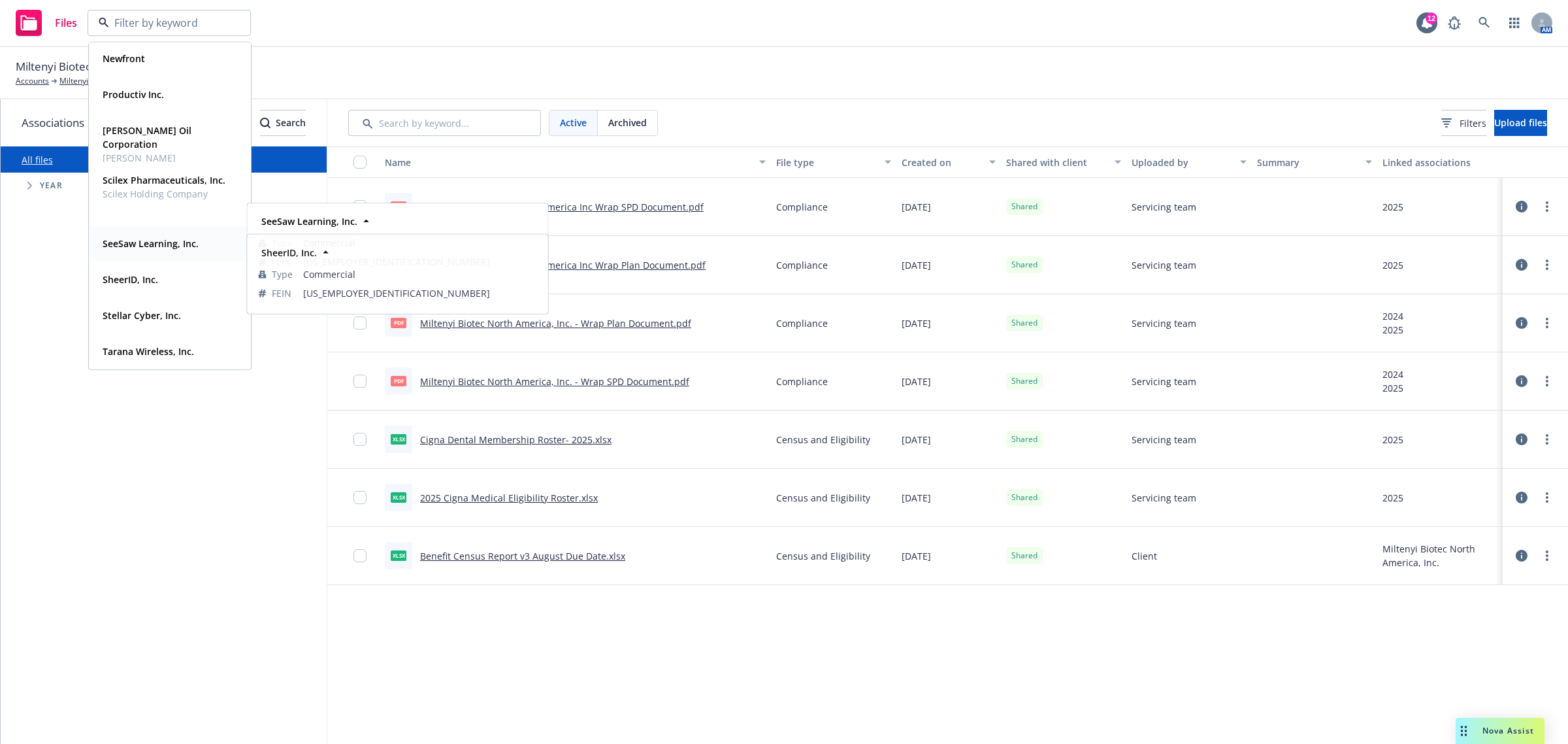
click at [123, 240] on strong "SeeSaw Learning, Inc." at bounding box center [151, 243] width 96 height 12
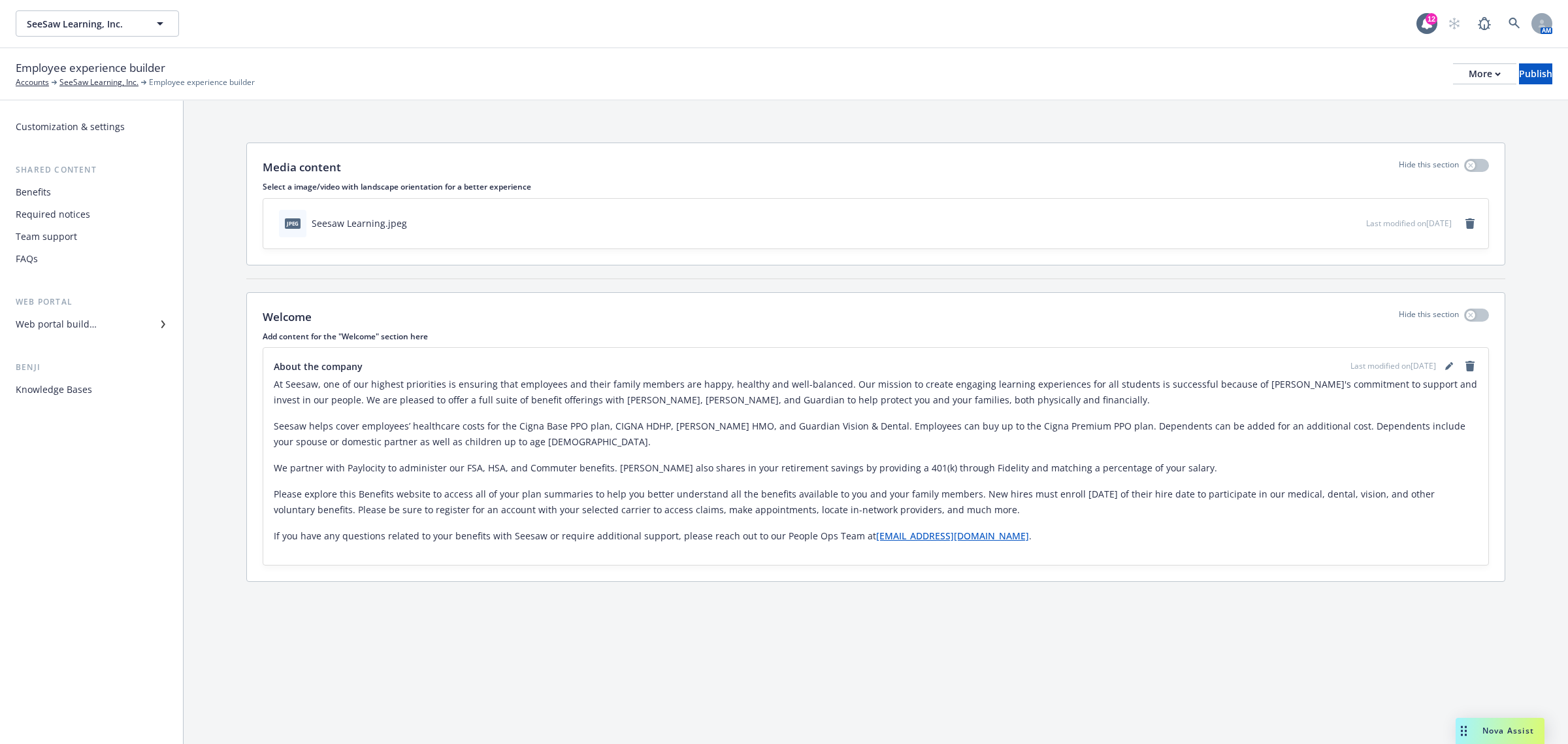
click at [104, 324] on div "Web portal builder" at bounding box center [91, 324] width 152 height 21
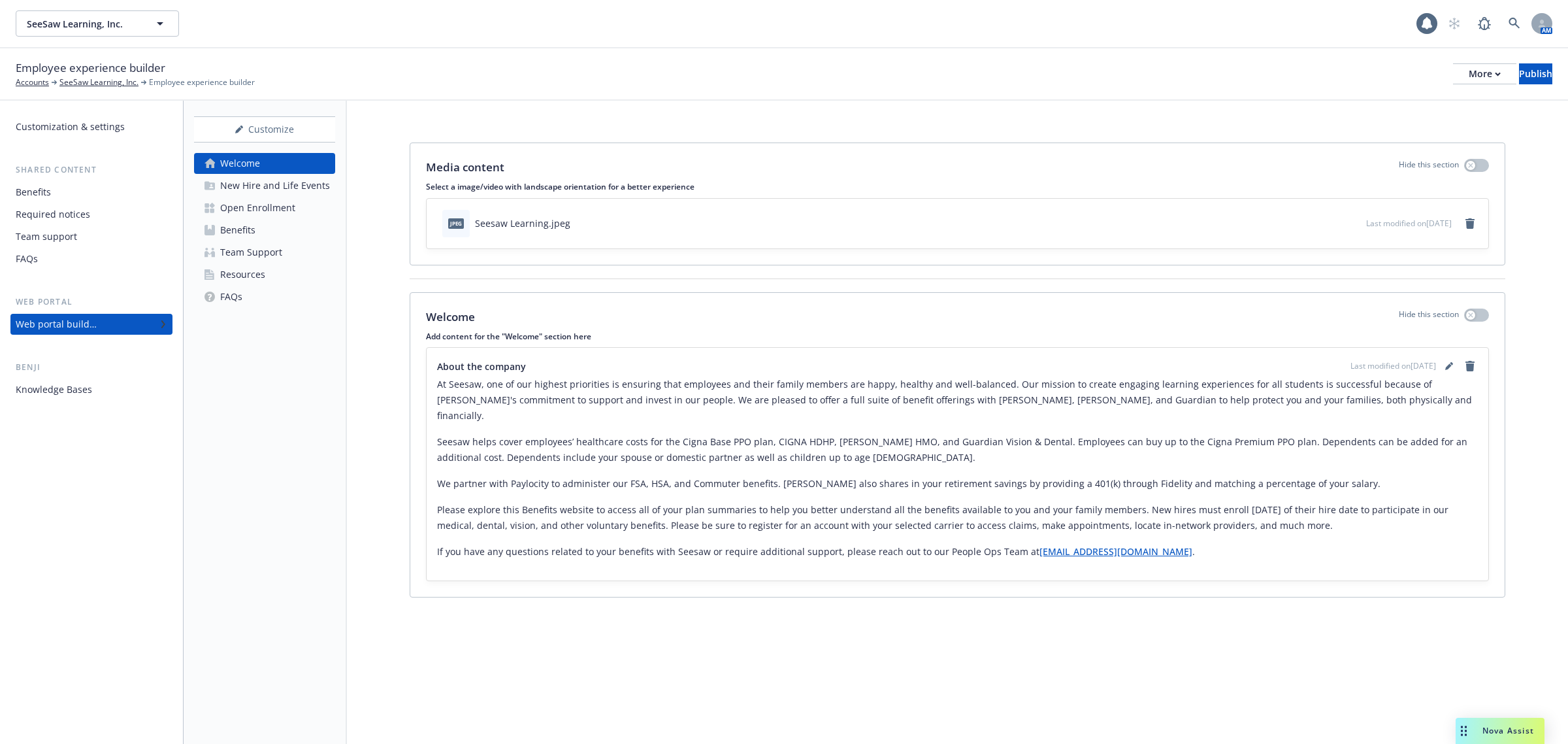
click at [253, 225] on div "Benefits" at bounding box center [237, 230] width 35 height 21
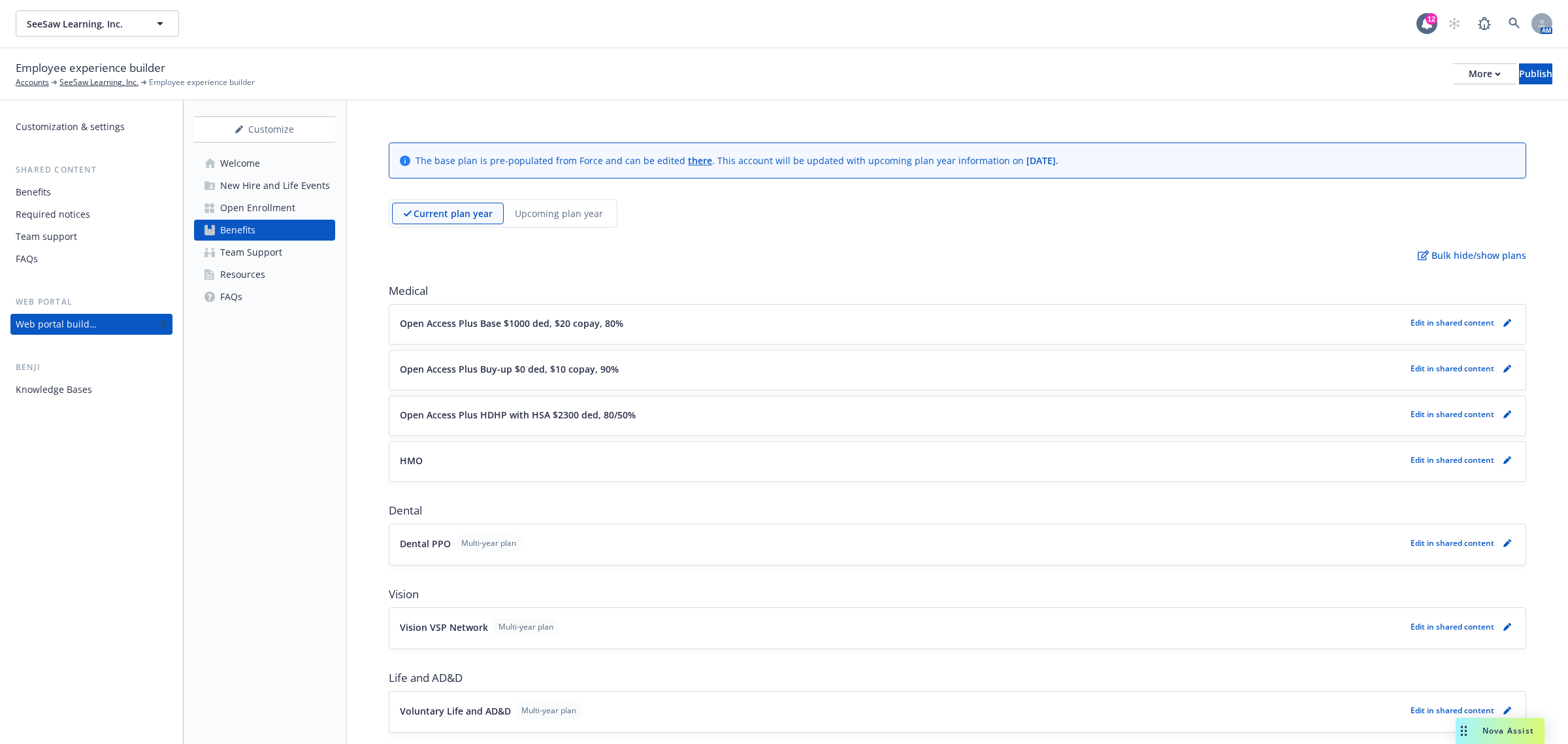
click at [582, 219] on p "Upcoming plan year" at bounding box center [559, 213] width 88 height 14
click at [460, 214] on p "Current plan year" at bounding box center [442, 213] width 78 height 14
click at [528, 212] on p "Upcoming plan year" at bounding box center [559, 213] width 88 height 14
click at [415, 217] on p "Current plan year" at bounding box center [442, 213] width 78 height 14
click at [585, 221] on div "Upcoming plan year" at bounding box center [558, 214] width 110 height 22
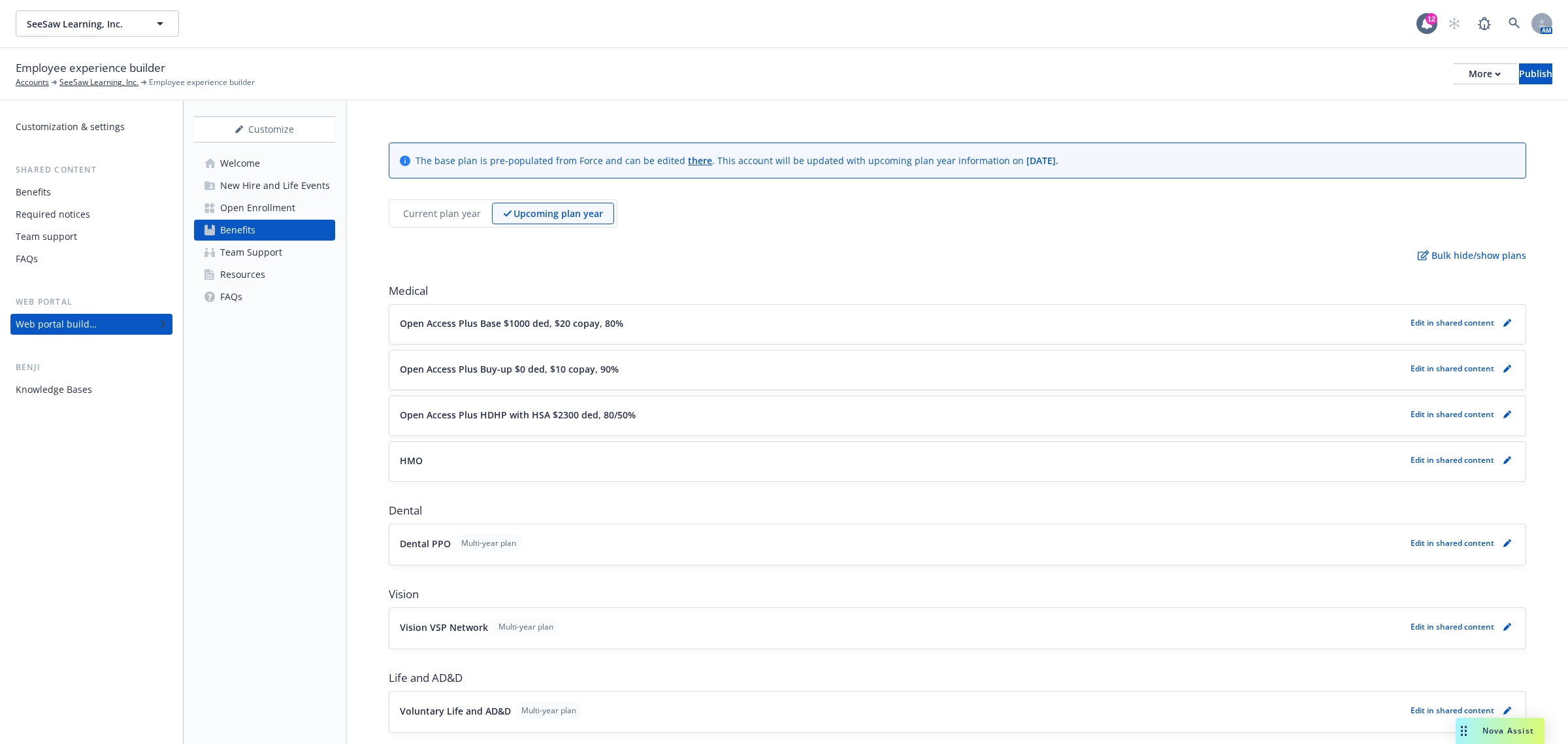
click at [263, 206] on div "Open Enrollment" at bounding box center [257, 207] width 75 height 21
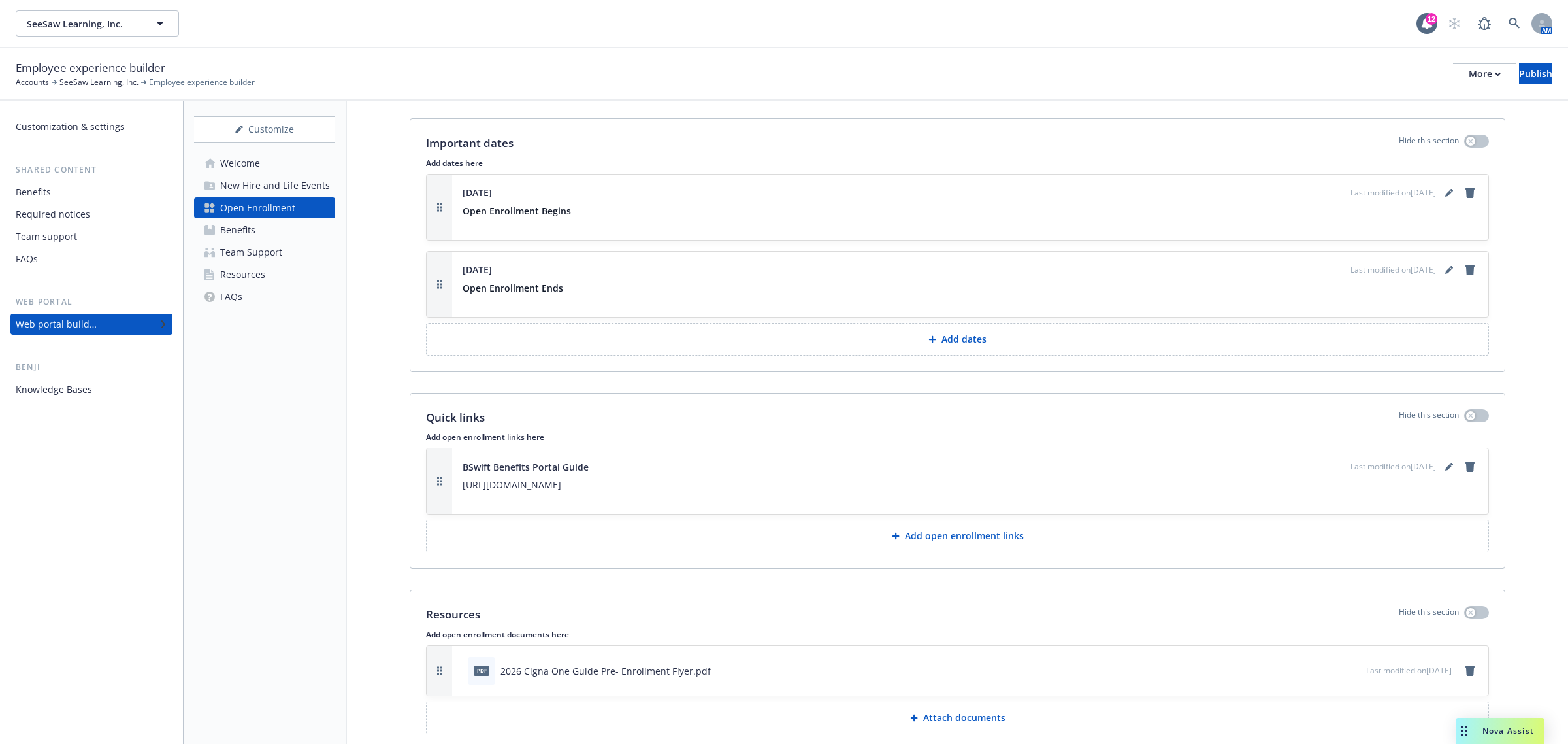
scroll to position [1927, 0]
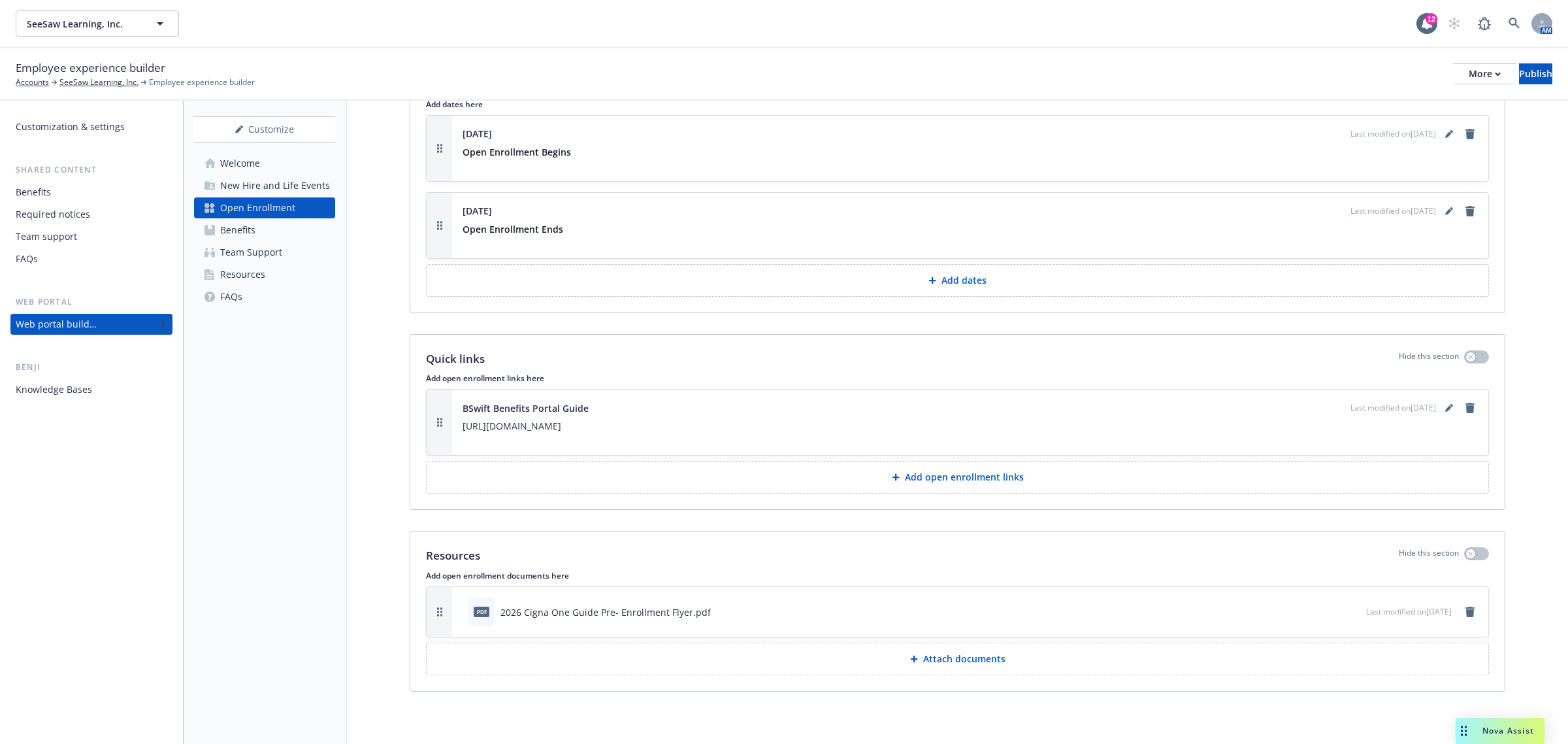
click at [256, 230] on link "Benefits" at bounding box center [265, 230] width 141 height 21
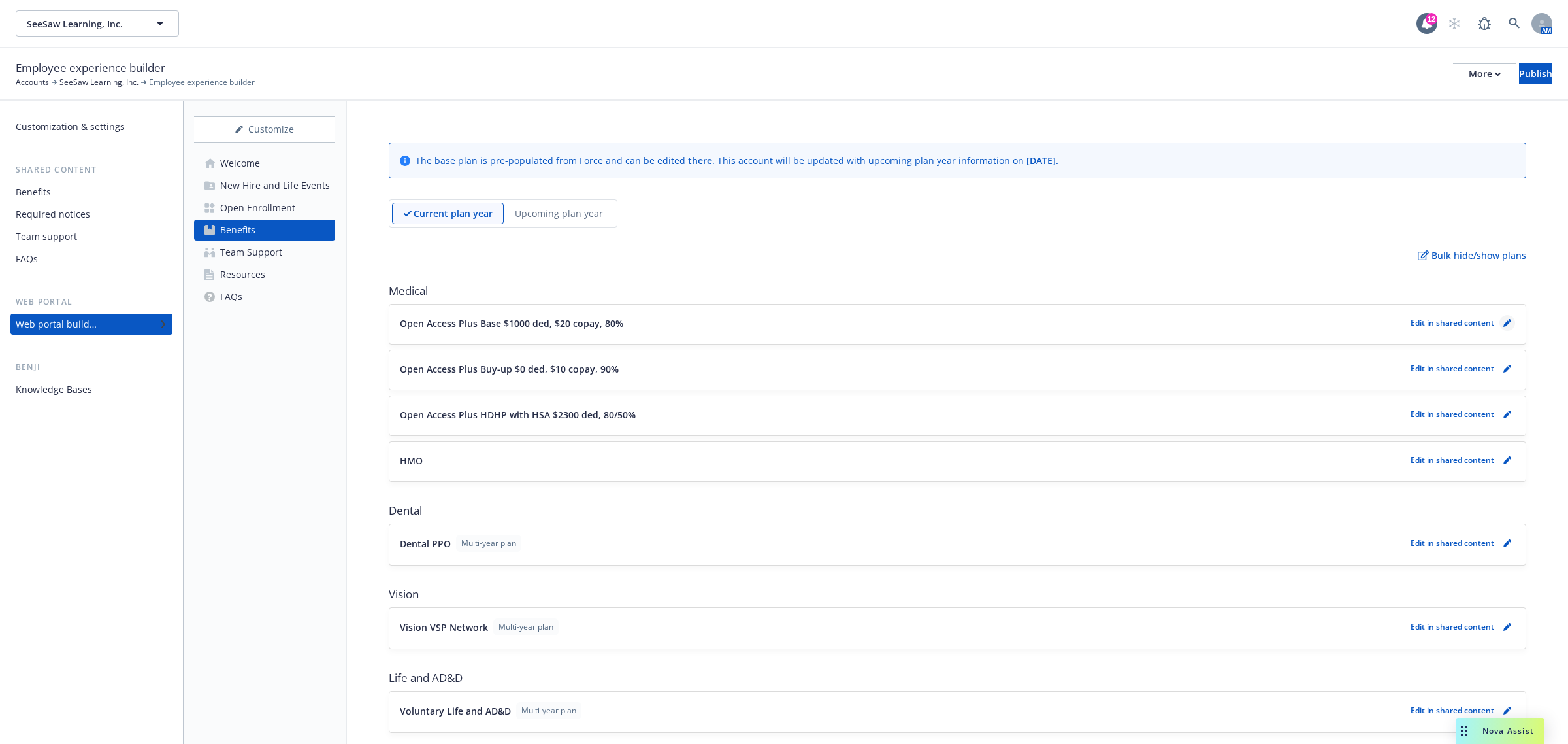
click at [1499, 327] on link "pencil" at bounding box center [1507, 323] width 16 height 16
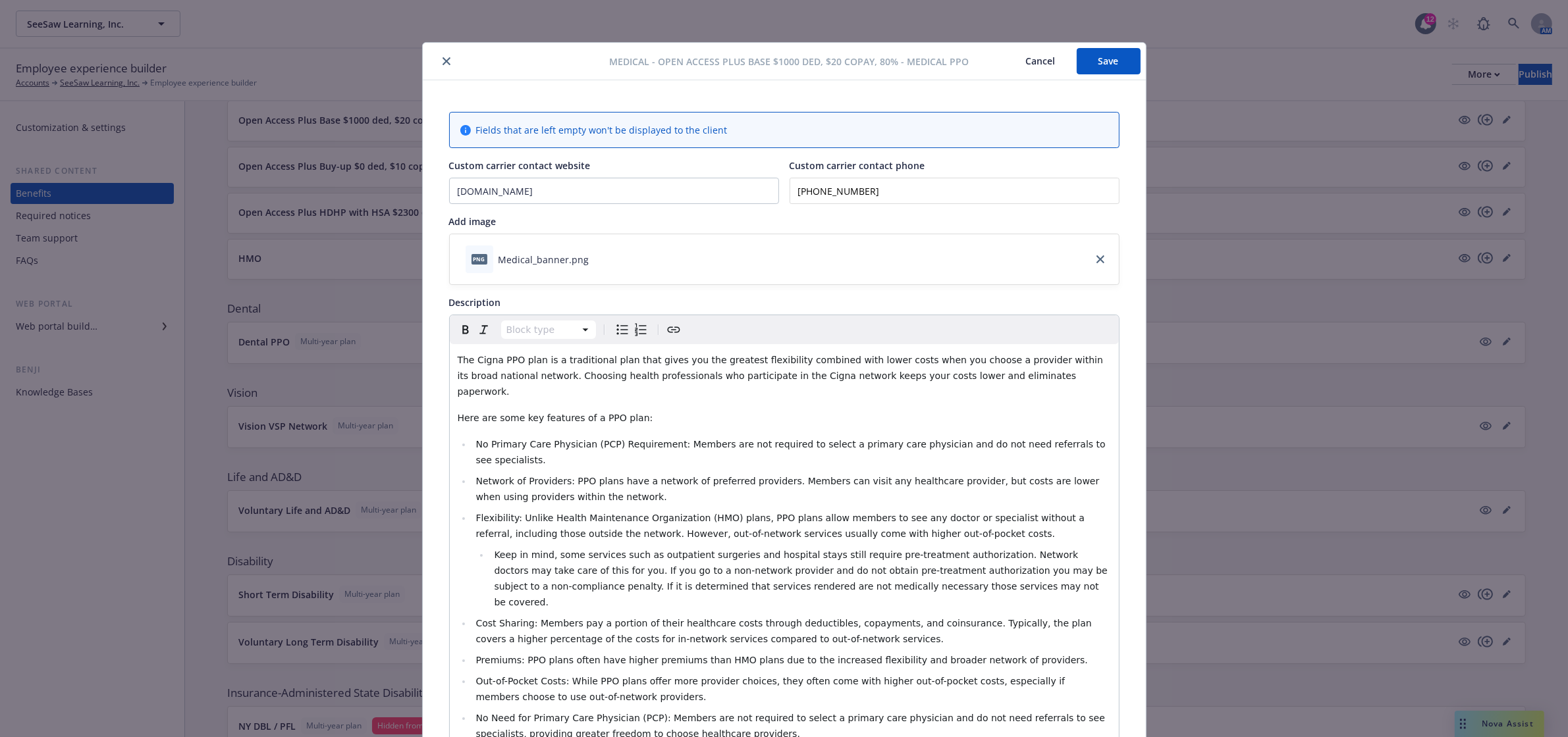
click at [442, 62] on icon "close" at bounding box center [446, 61] width 8 height 8
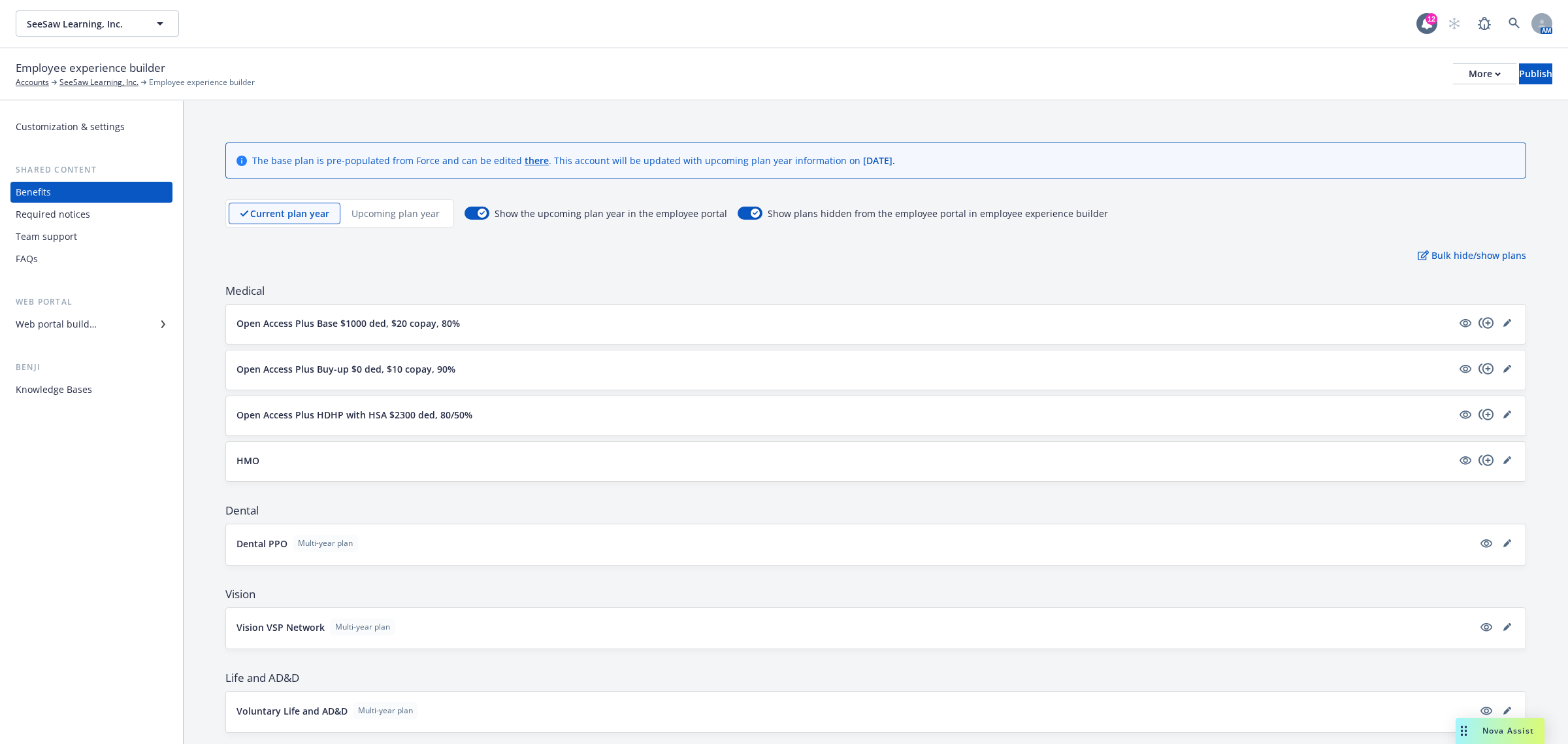
click at [370, 210] on p "Upcoming plan year" at bounding box center [396, 213] width 88 height 14
click at [1503, 327] on icon "editPencil" at bounding box center [1507, 322] width 8 height 8
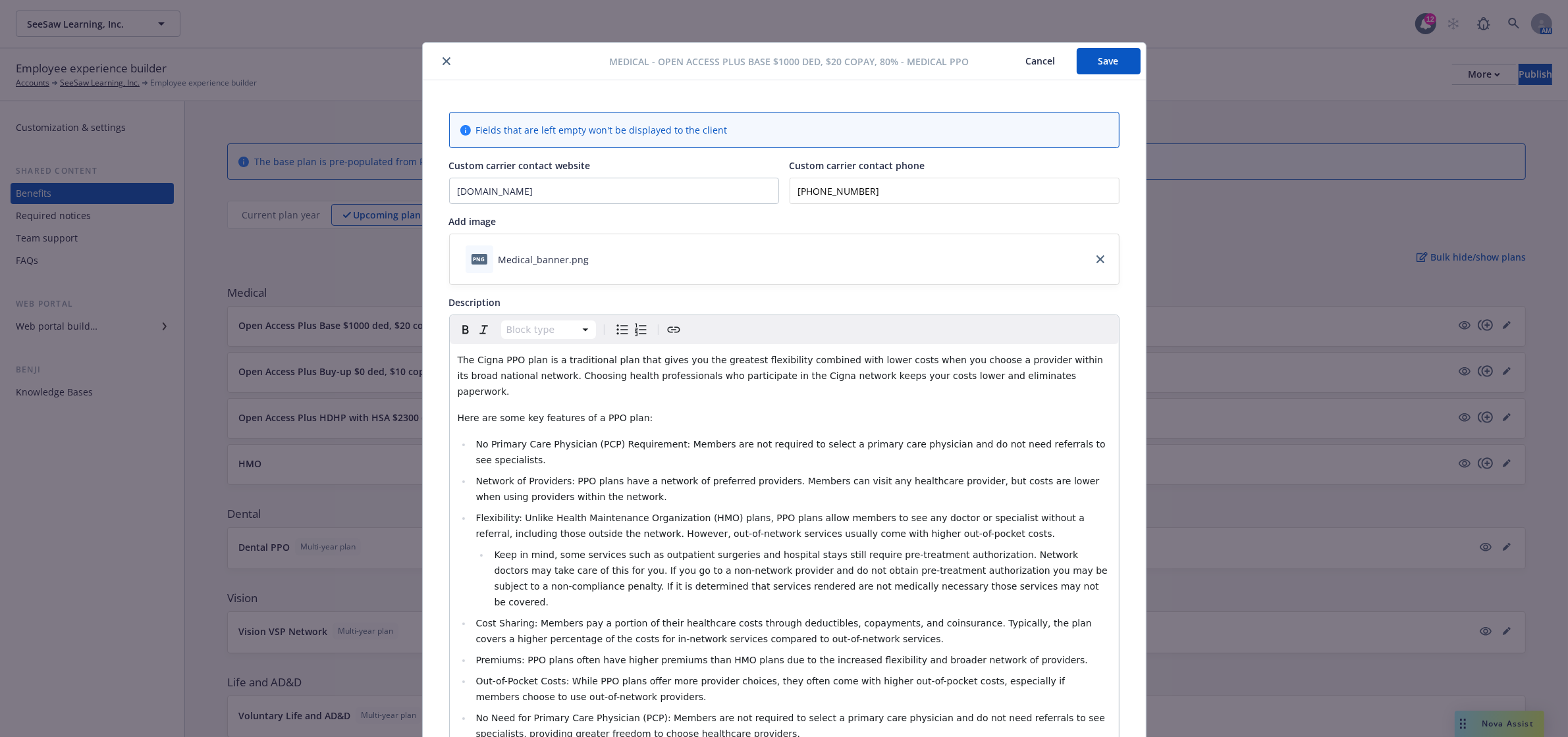
click at [442, 57] on icon "close" at bounding box center [446, 61] width 8 height 8
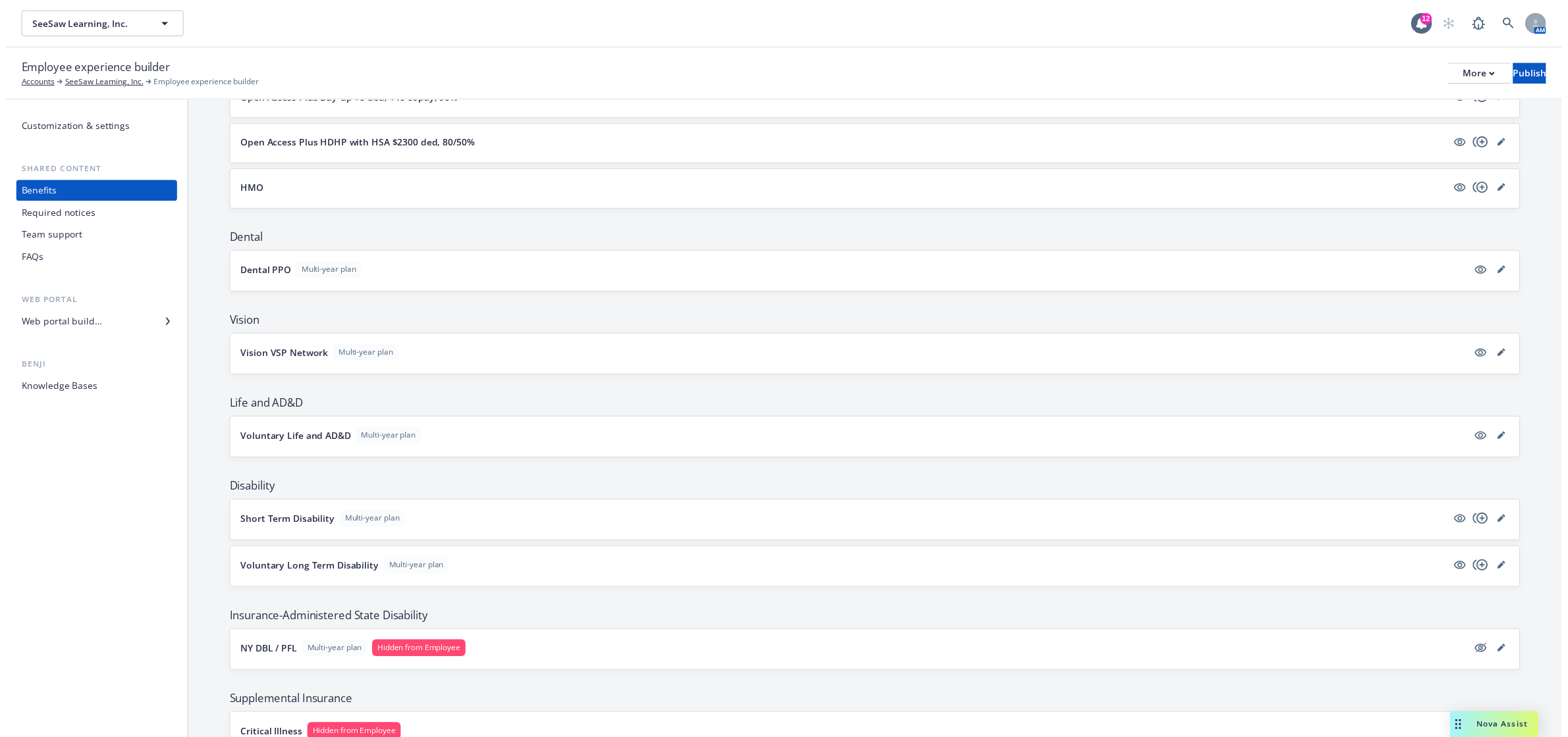
scroll to position [219, 0]
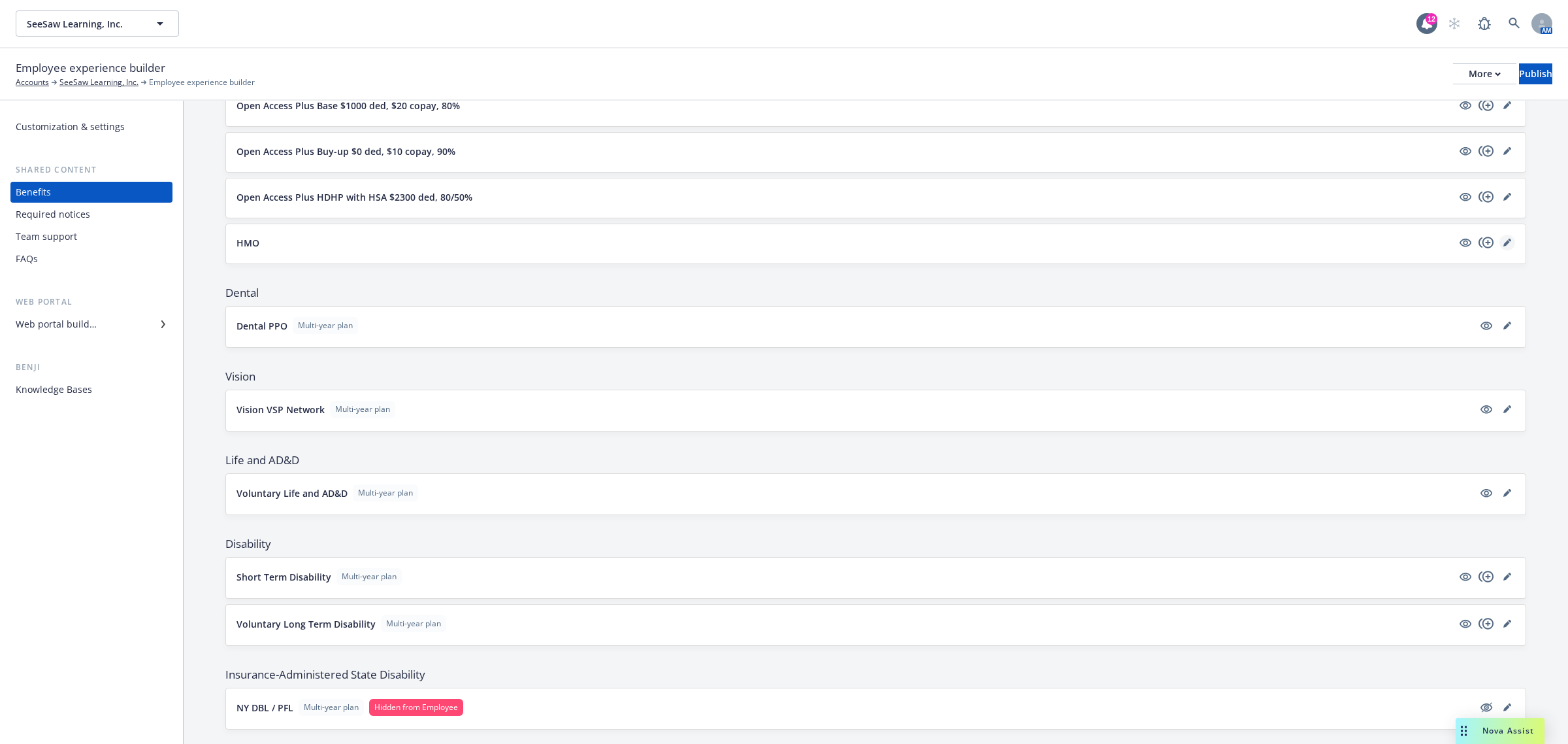
click at [1503, 243] on icon "editPencil" at bounding box center [1507, 242] width 8 height 8
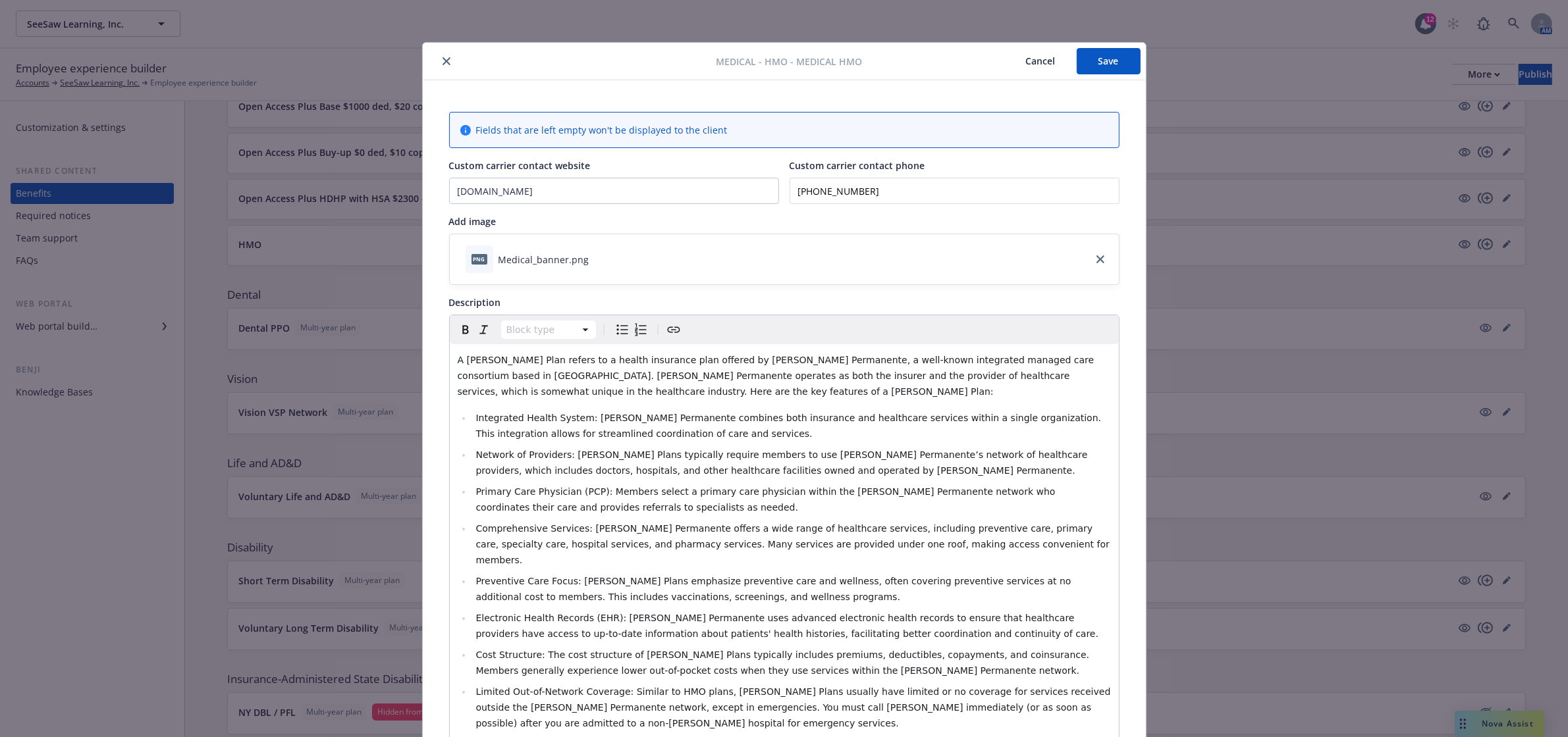
click at [442, 60] on icon "close" at bounding box center [446, 61] width 8 height 8
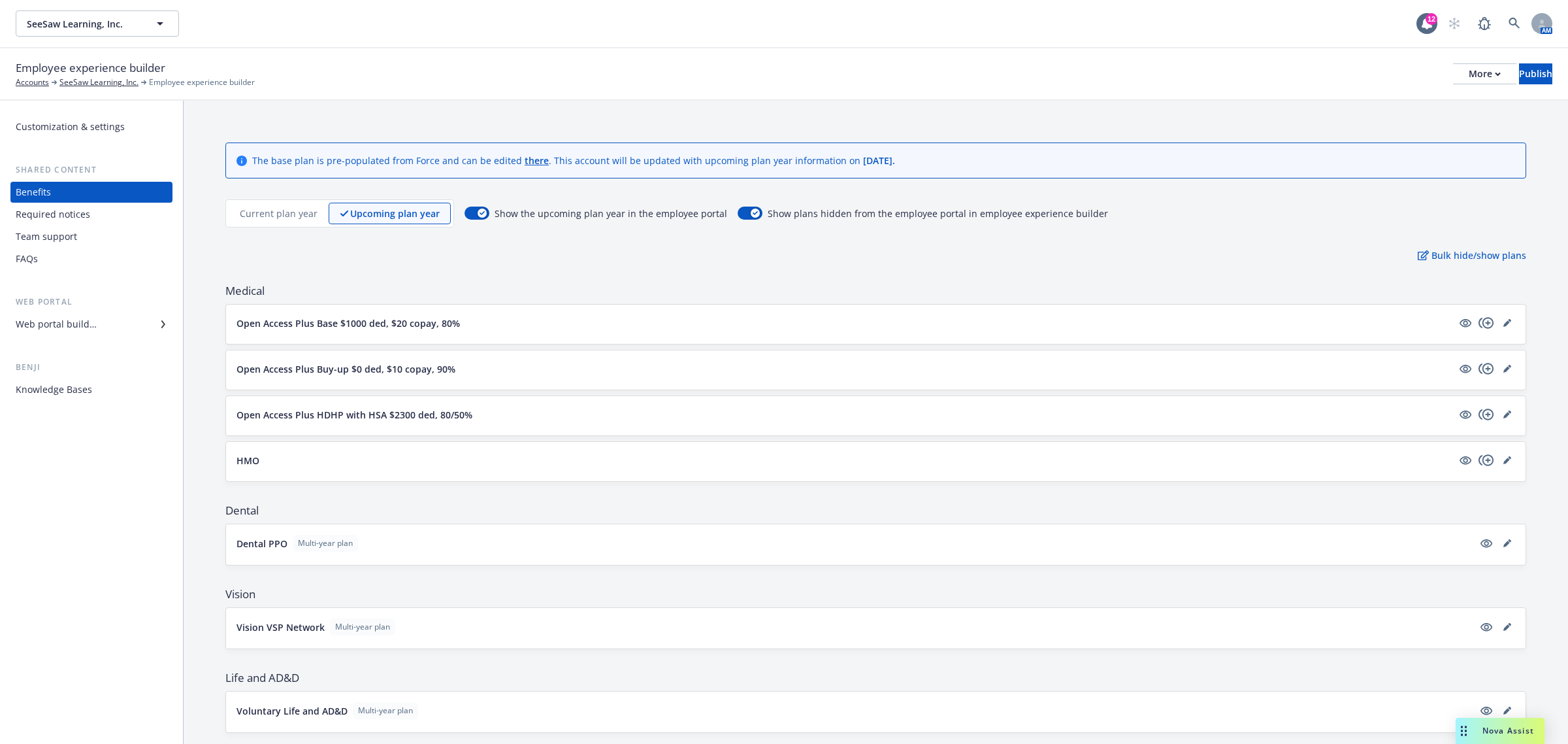
click at [96, 314] on div "Web portal builder" at bounding box center [91, 324] width 152 height 21
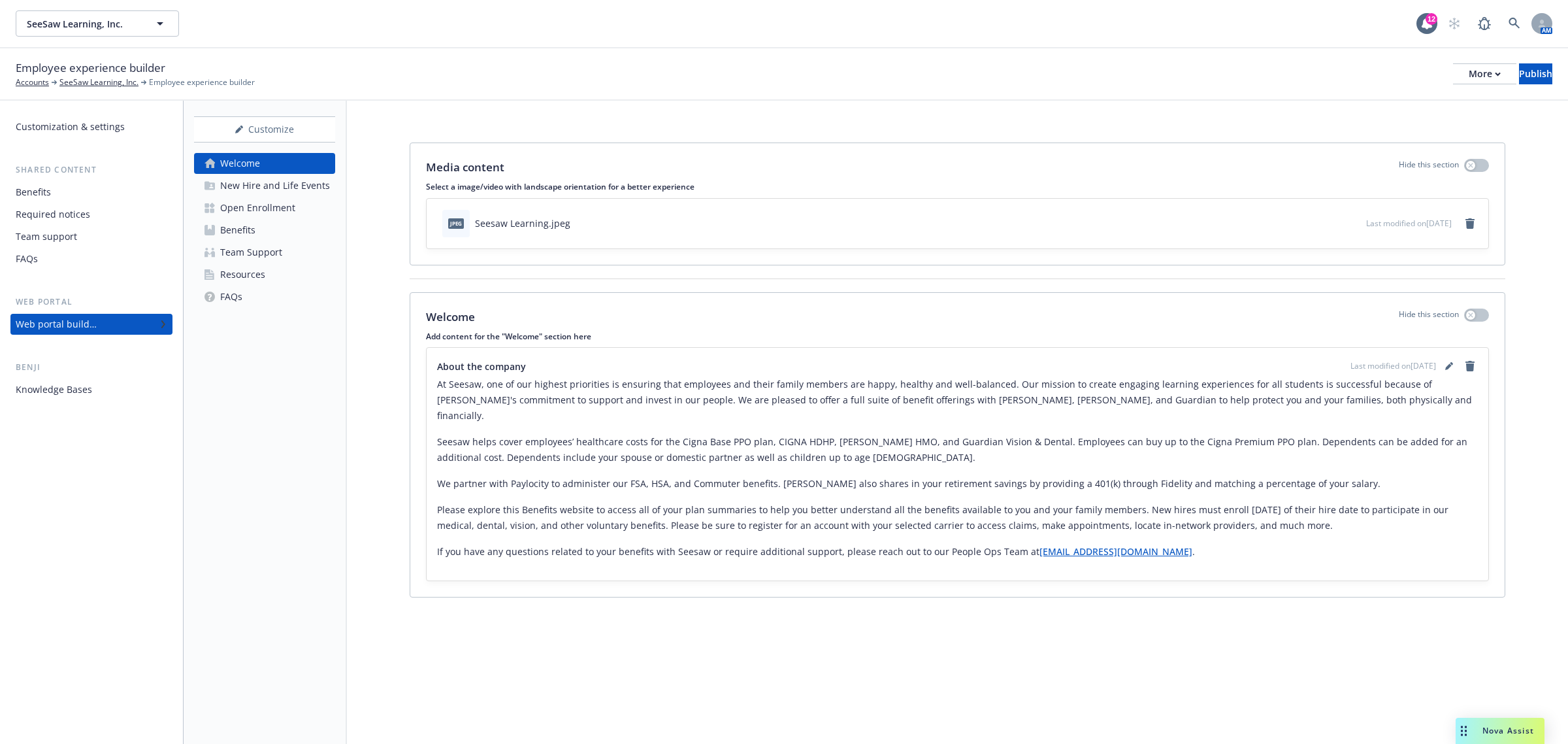
click at [282, 207] on div "Open Enrollment" at bounding box center [257, 207] width 75 height 21
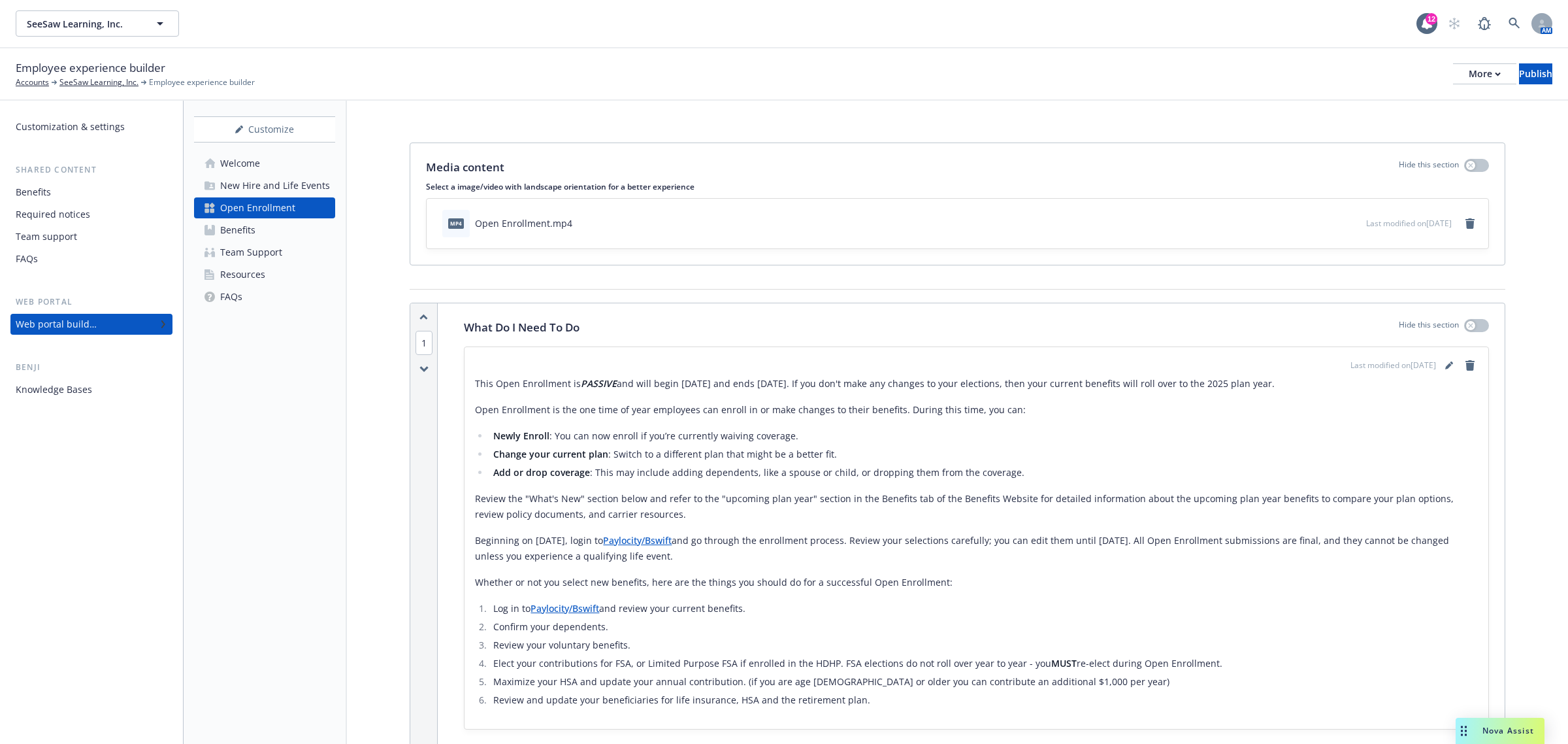
click at [284, 288] on link "FAQs" at bounding box center [265, 296] width 141 height 21
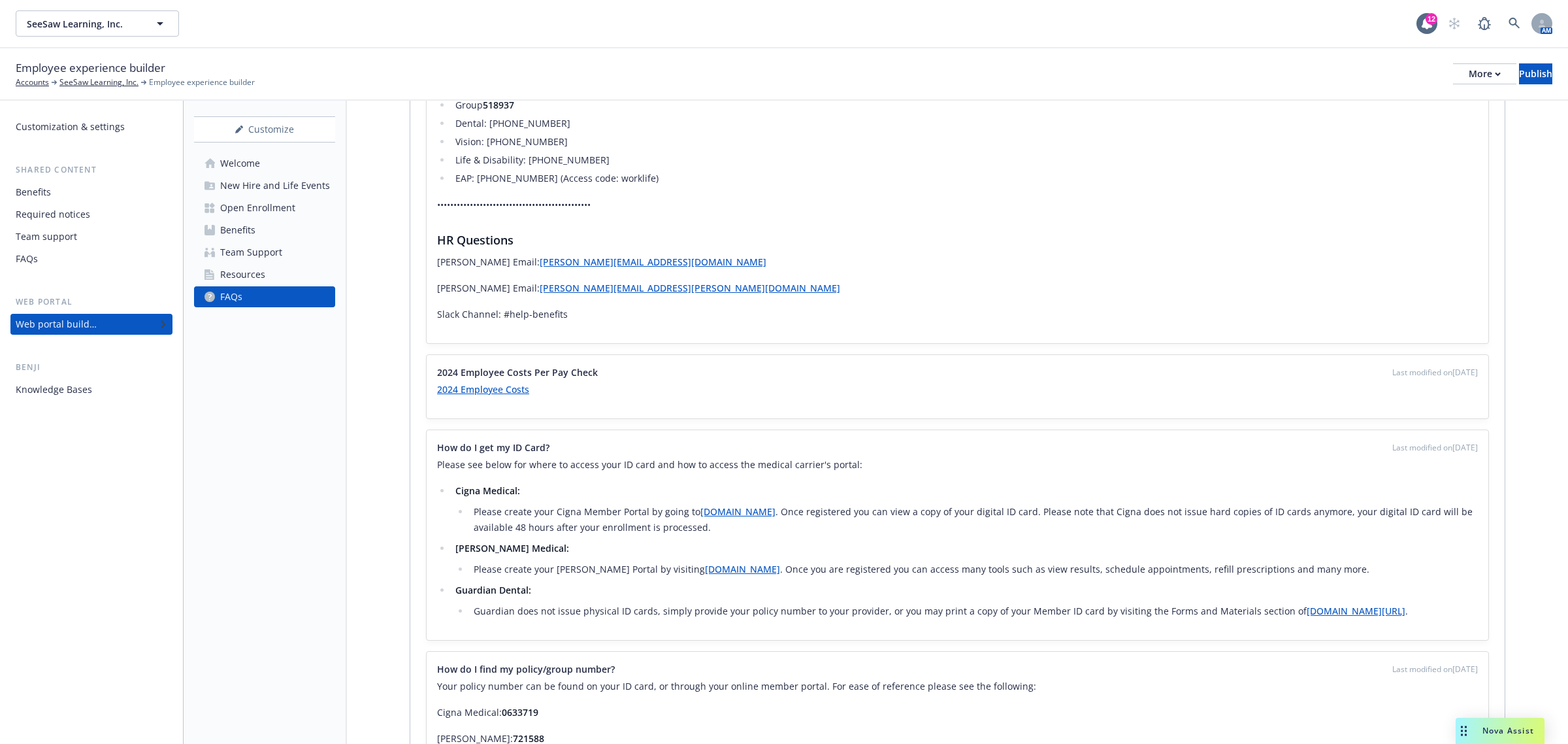
scroll to position [435, 0]
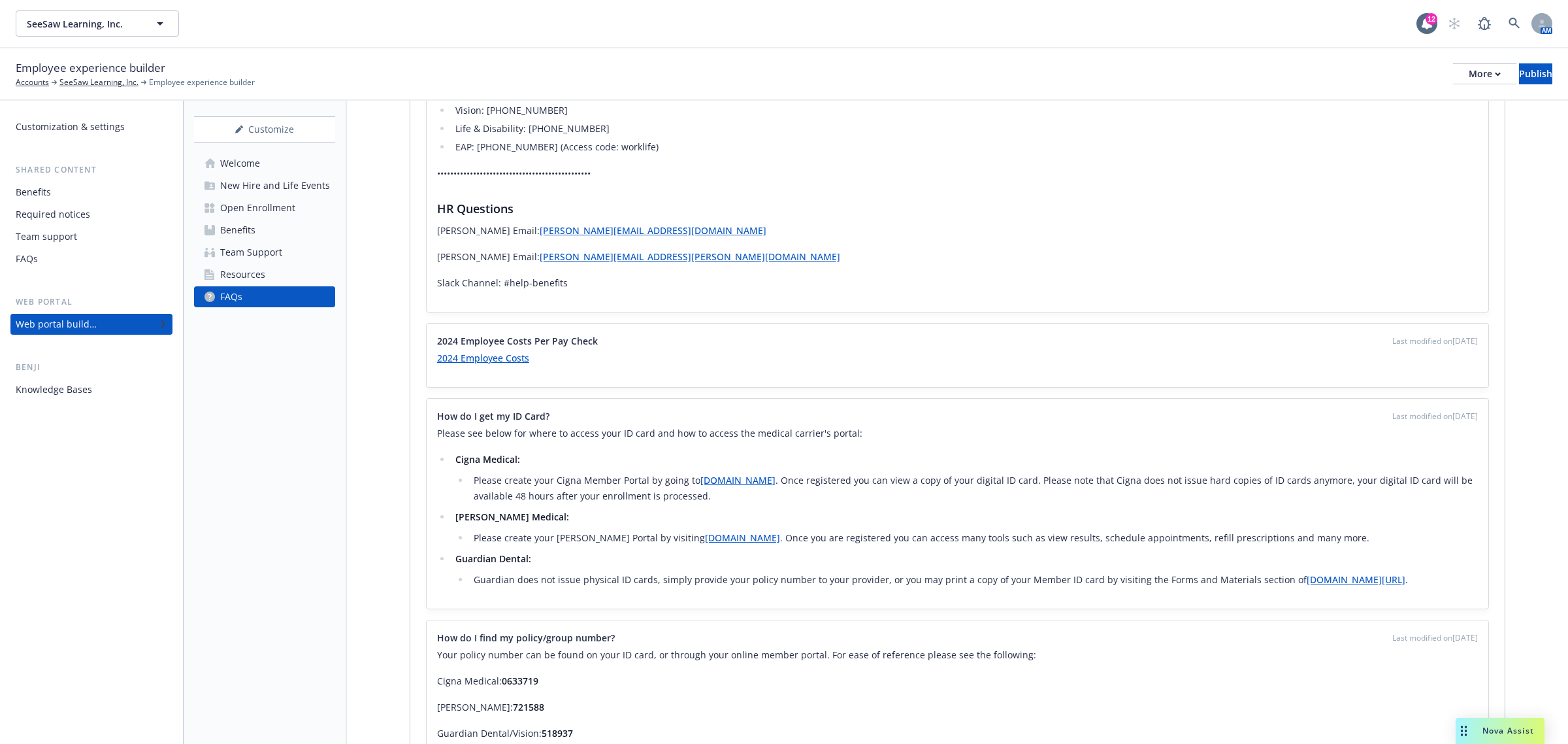
click at [484, 356] on link "2024 Employee Costs" at bounding box center [483, 358] width 92 height 12
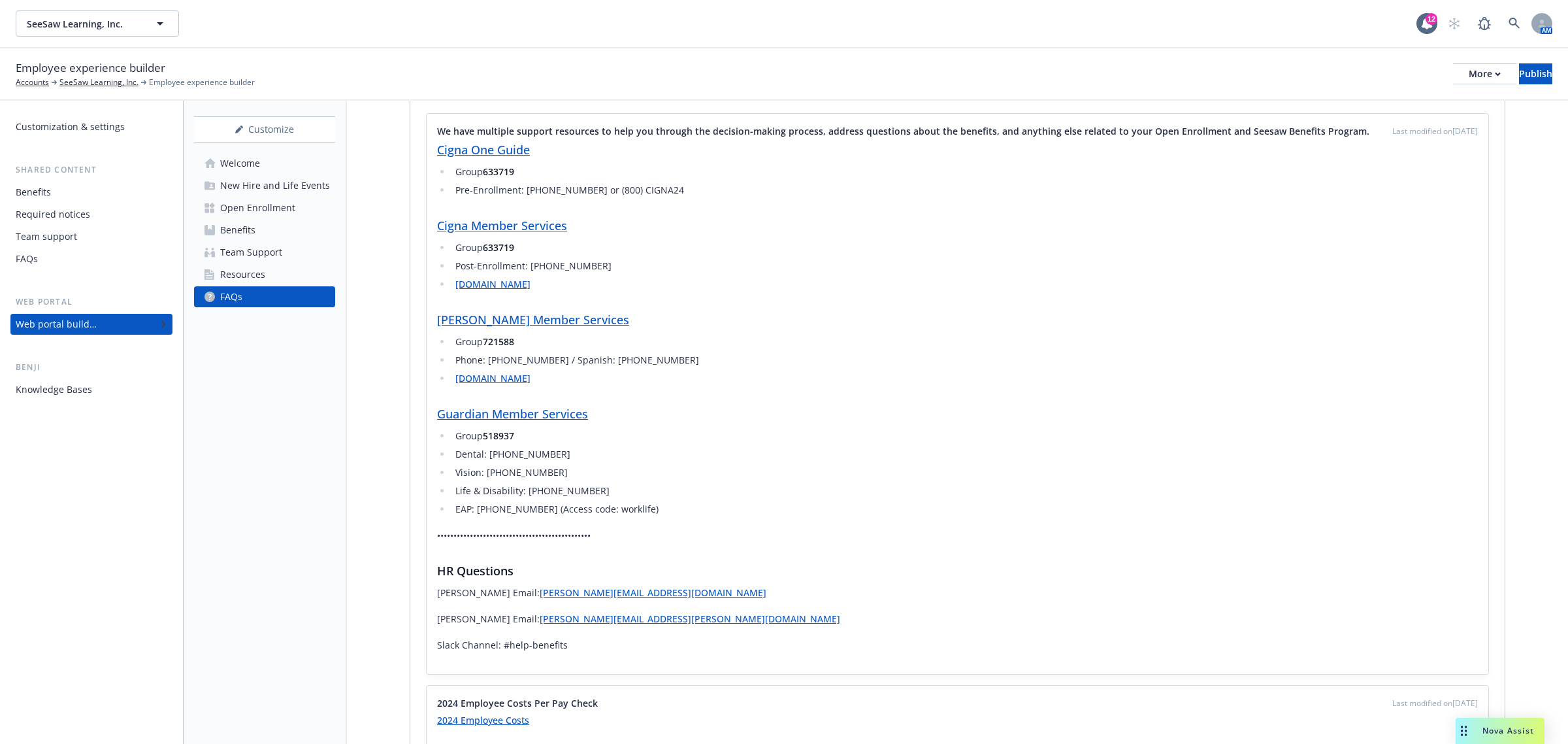
scroll to position [0, 0]
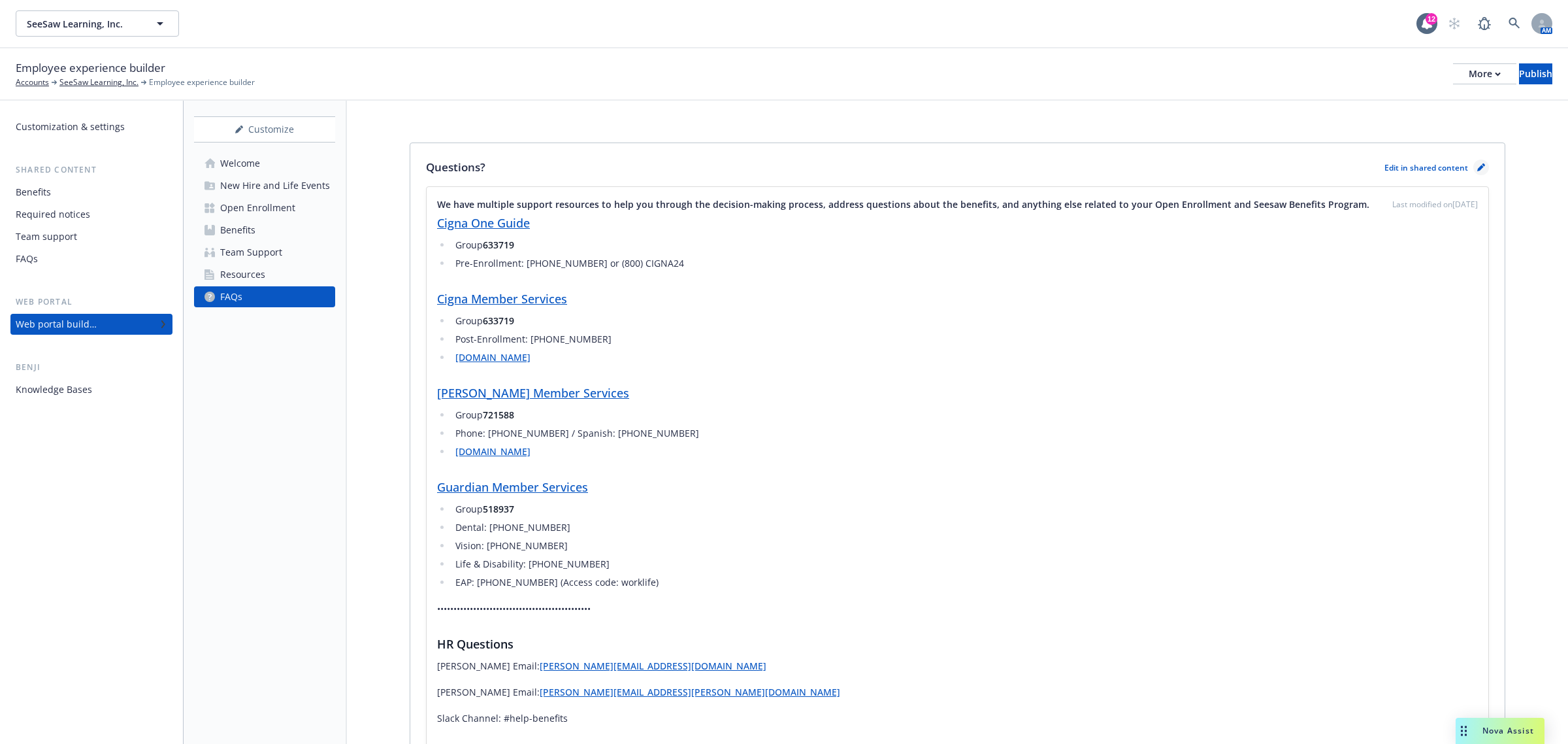
click at [1482, 164] on icon "pencil" at bounding box center [1483, 165] width 4 height 4
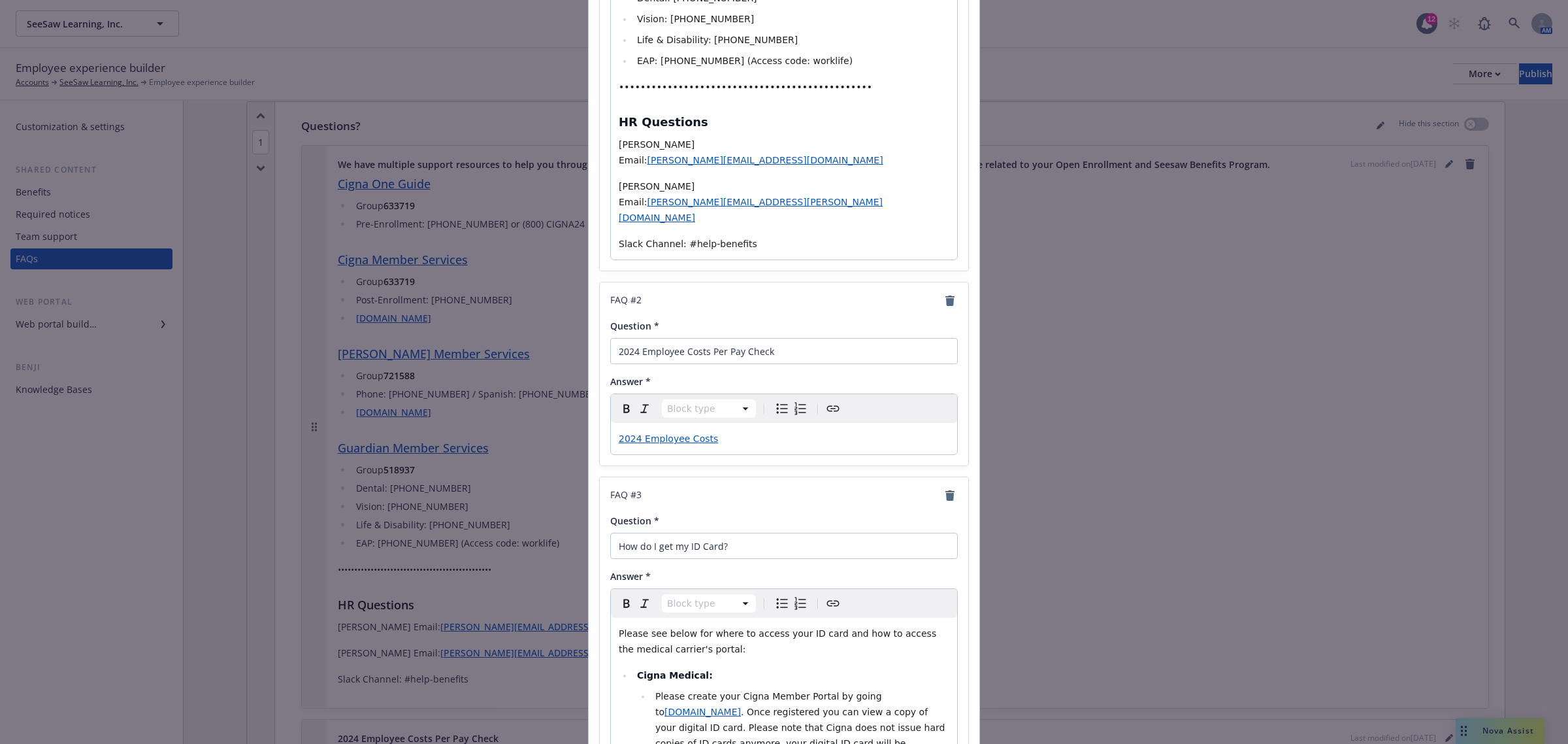
scroll to position [723, 0]
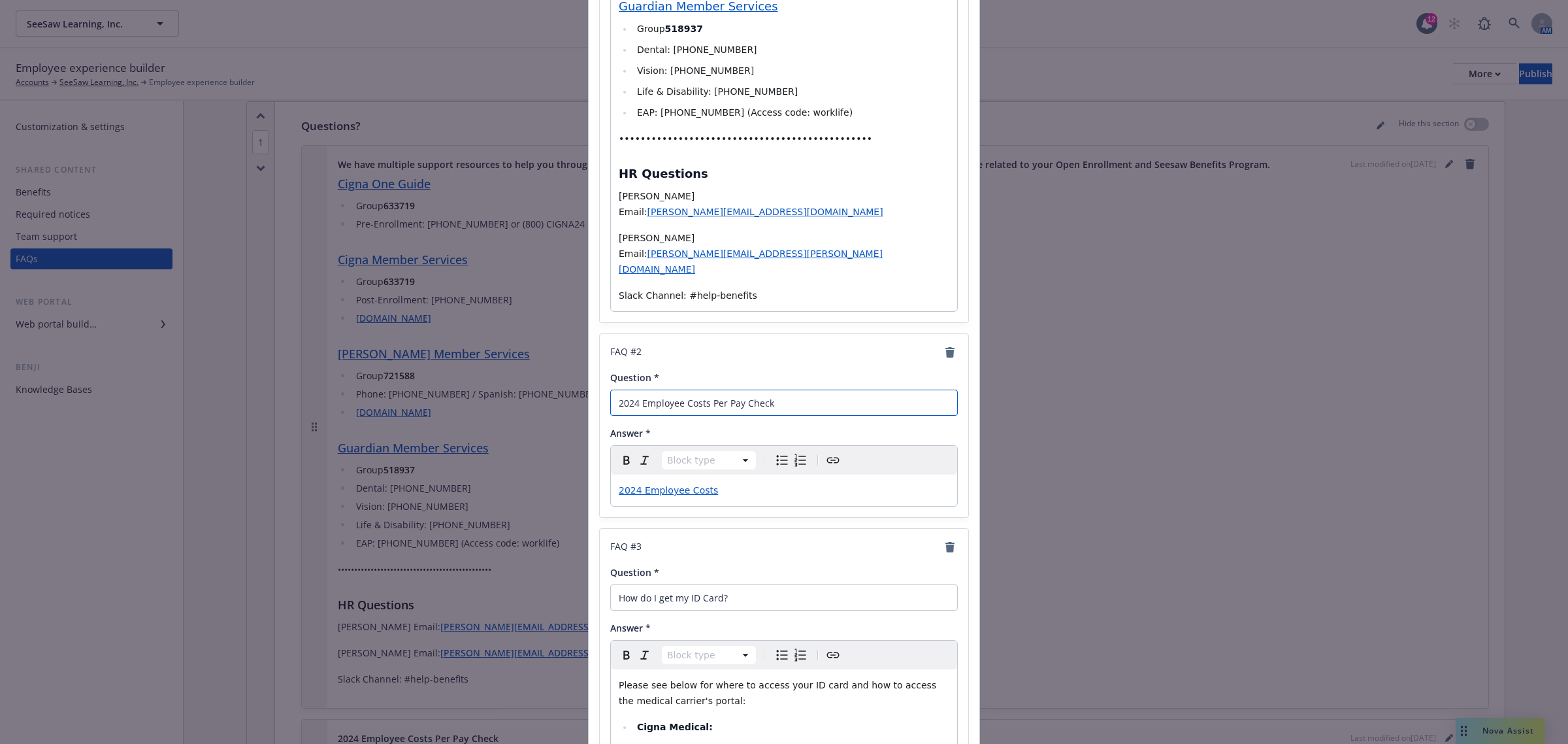
click at [650, 389] on input "2024 Employee Costs Per Pay Check" at bounding box center [783, 402] width 347 height 26
click at [945, 347] on icon "remove" at bounding box center [949, 352] width 9 height 11
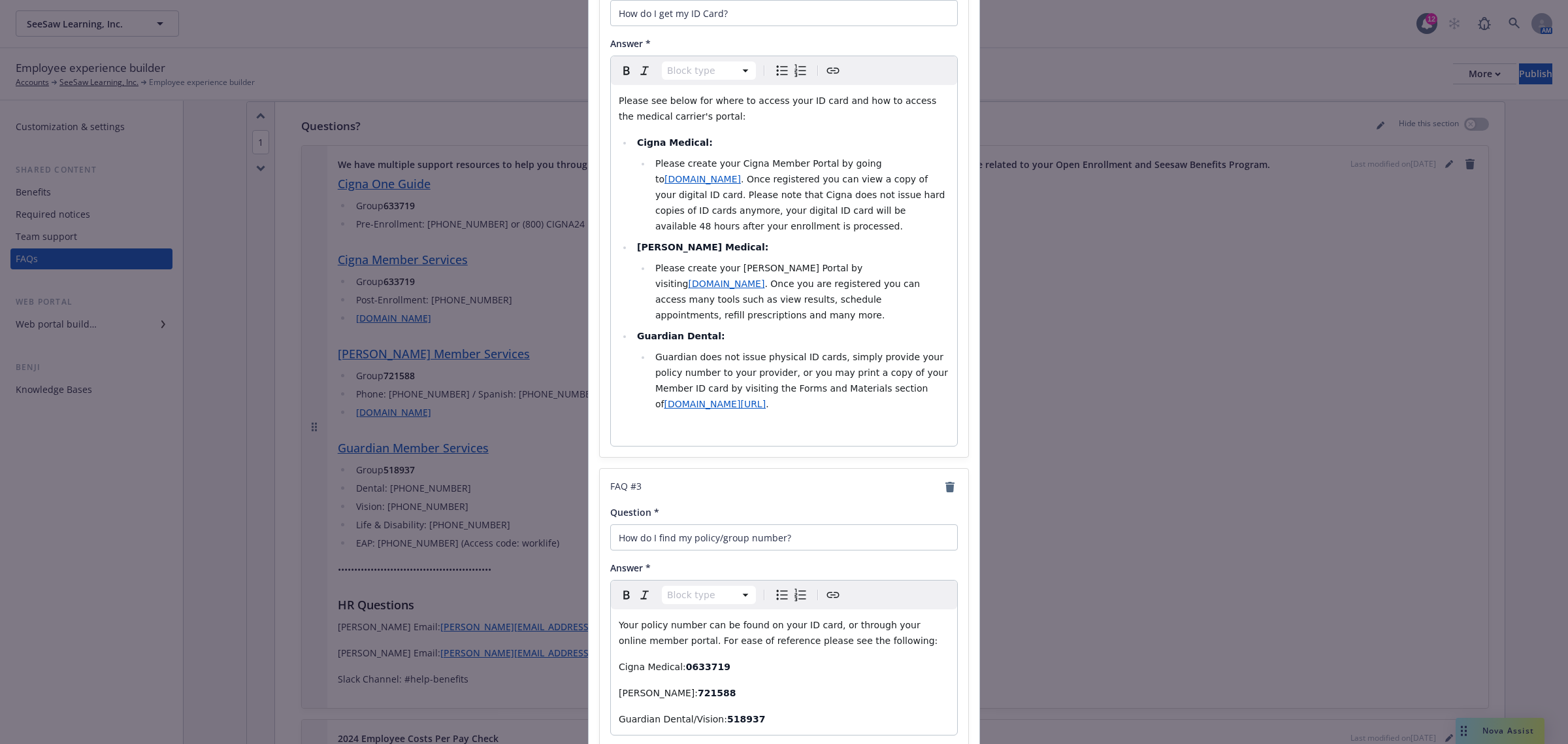
scroll to position [1181, 0]
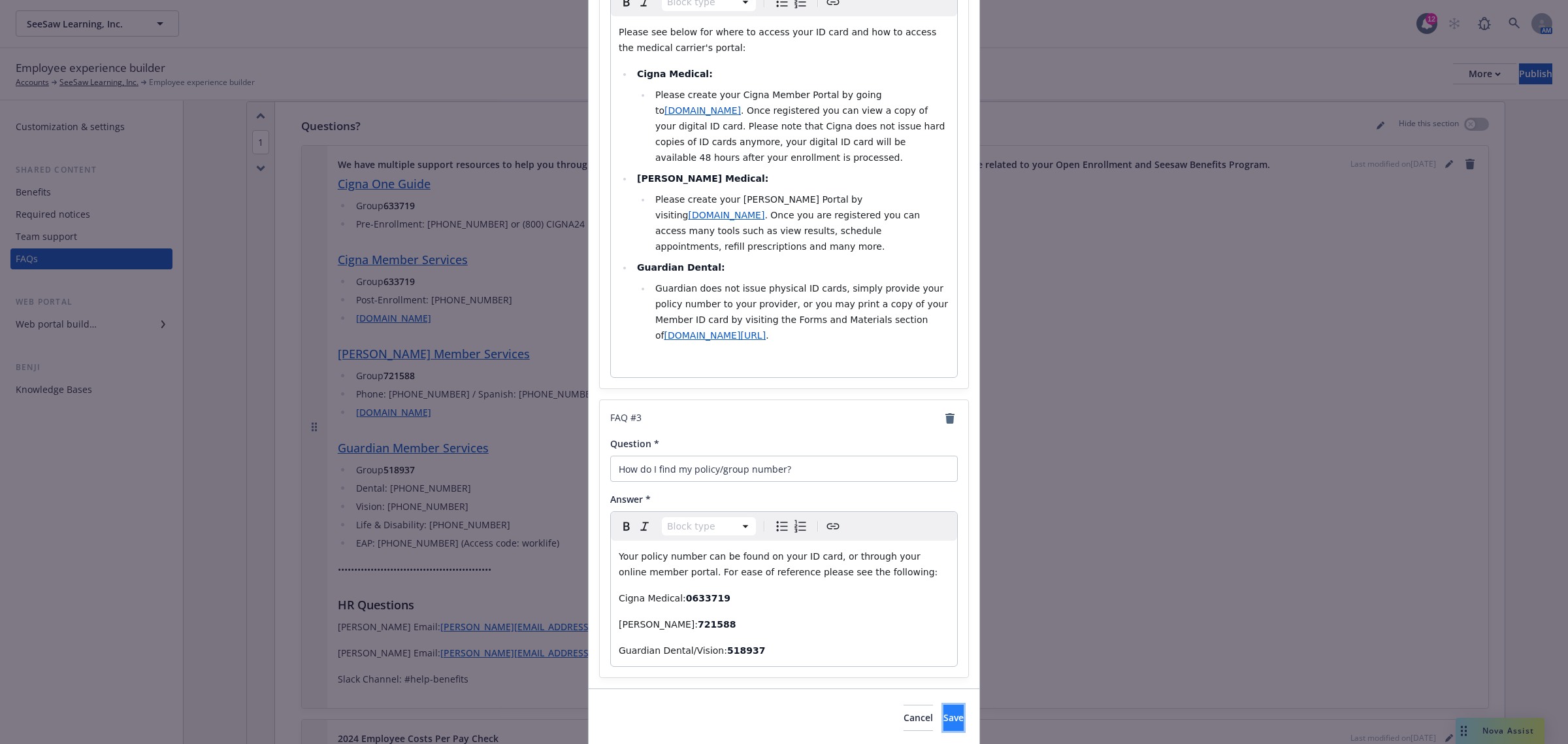
click at [944, 711] on span "Save" at bounding box center [954, 717] width 20 height 12
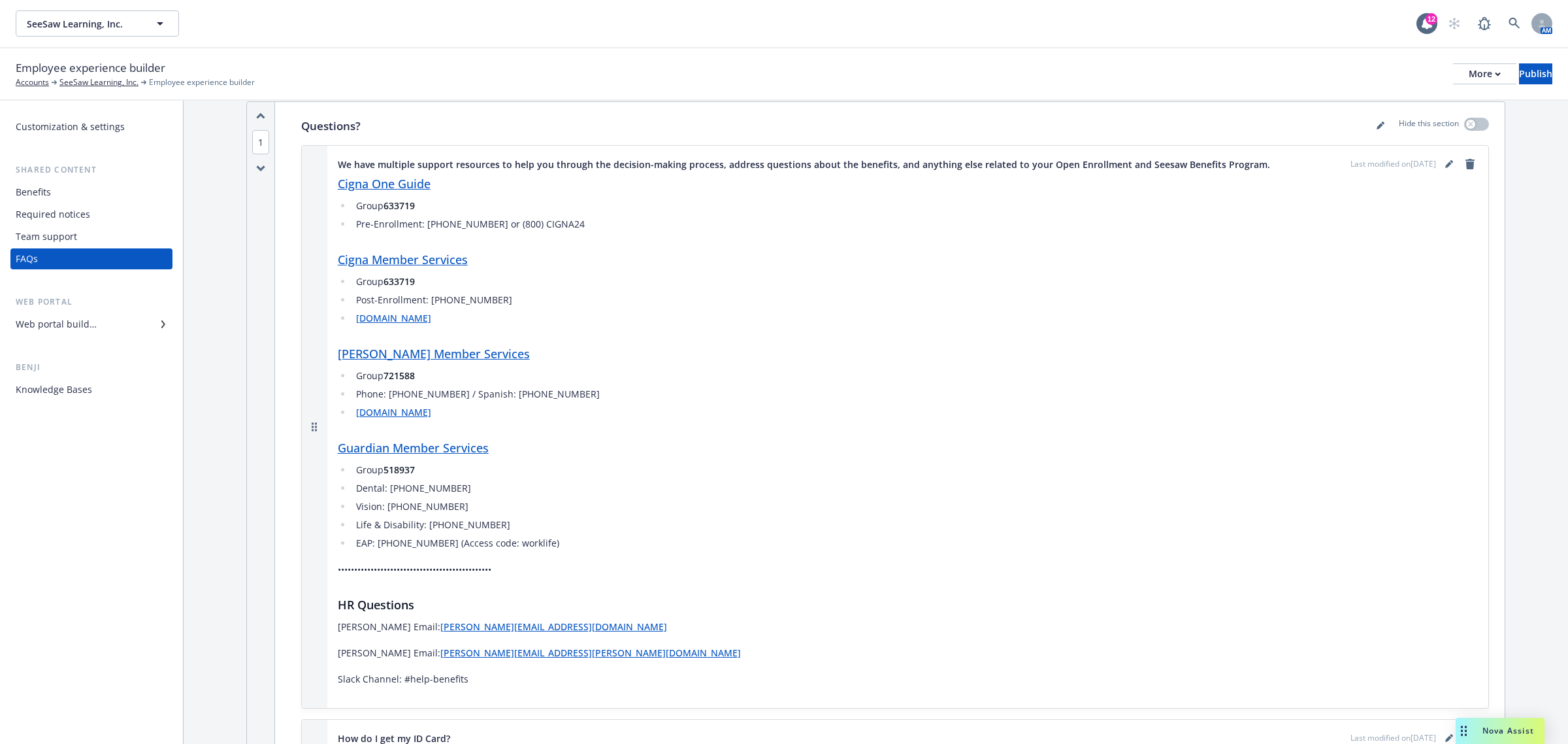
click at [98, 195] on div "Benefits" at bounding box center [91, 192] width 152 height 21
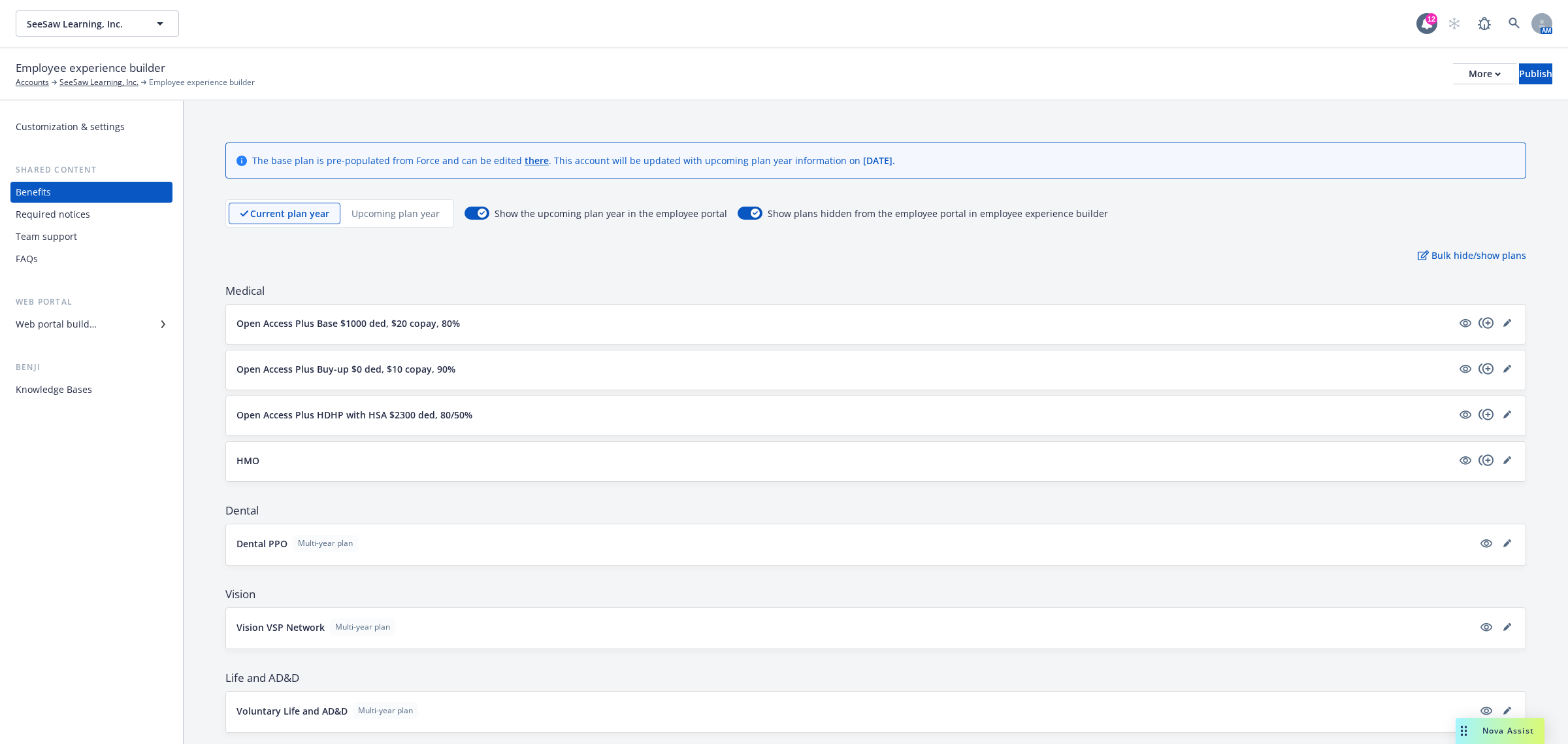
click at [103, 329] on div "Web portal builder" at bounding box center [91, 324] width 152 height 21
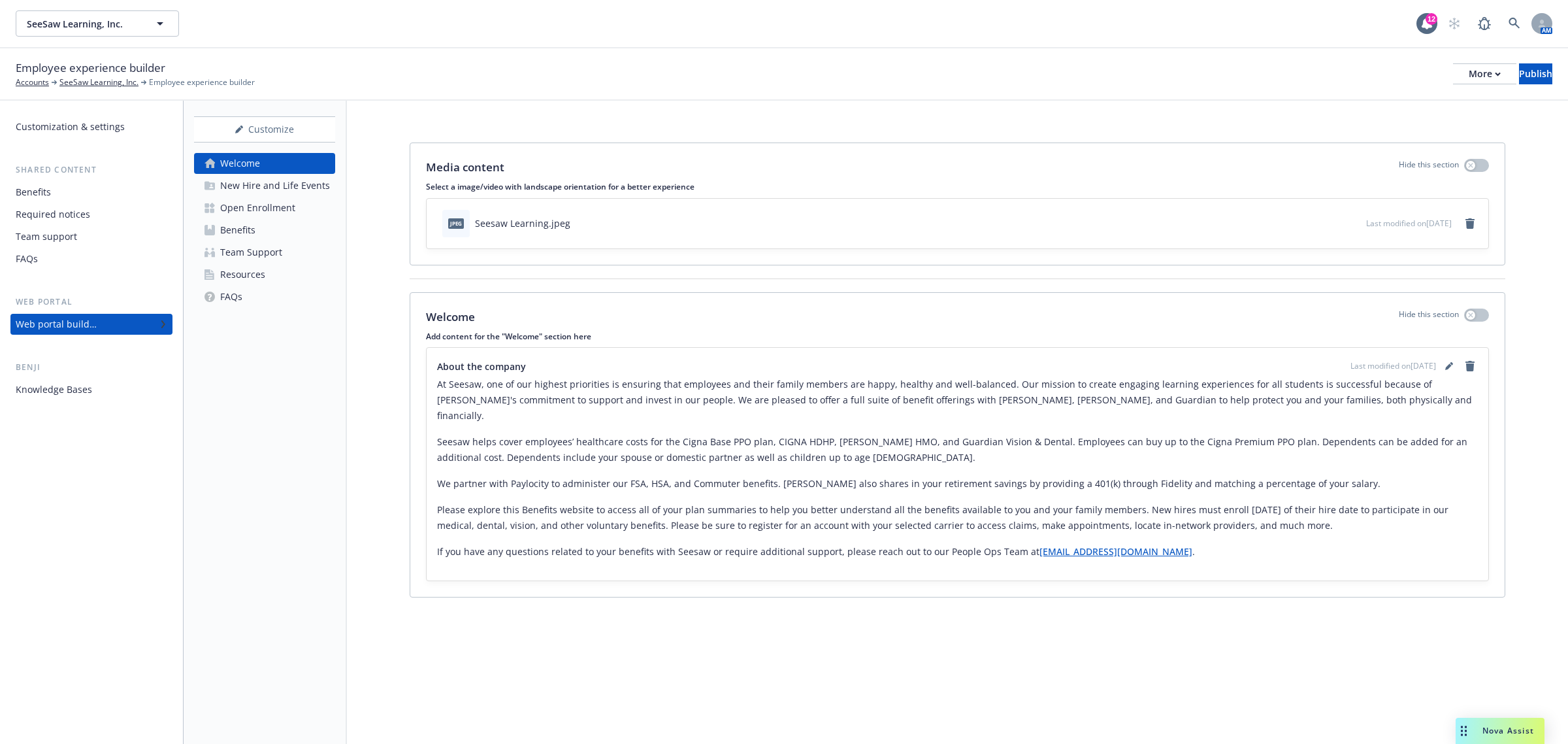
click at [231, 226] on div "Benefits" at bounding box center [237, 230] width 35 height 21
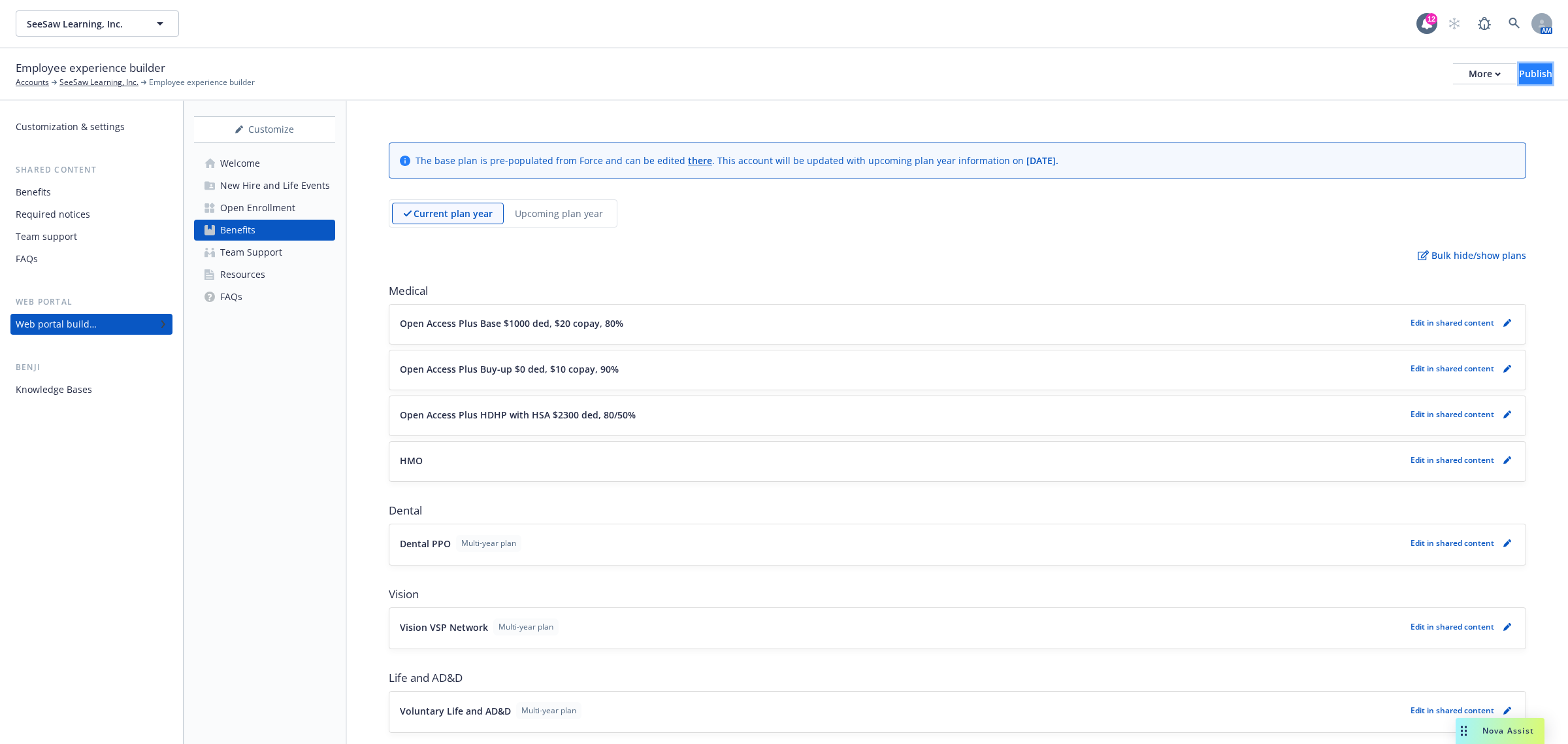
click at [1523, 82] on div "Publish" at bounding box center [1536, 73] width 33 height 19
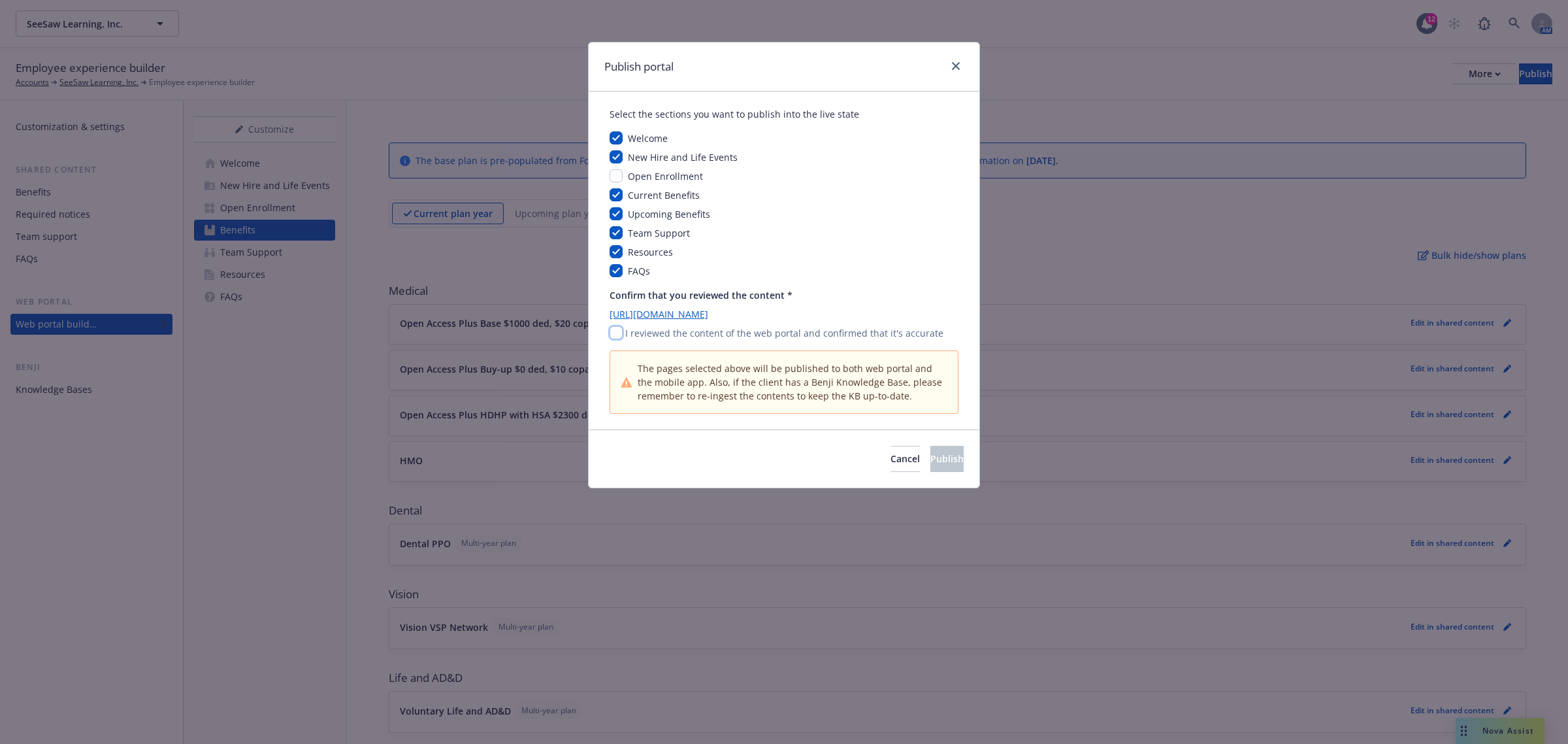
click at [618, 331] on input "checkbox" at bounding box center [616, 332] width 13 height 13
checkbox input "true"
click at [943, 459] on button "Publish" at bounding box center [947, 458] width 33 height 26
